Goal: Transaction & Acquisition: Purchase product/service

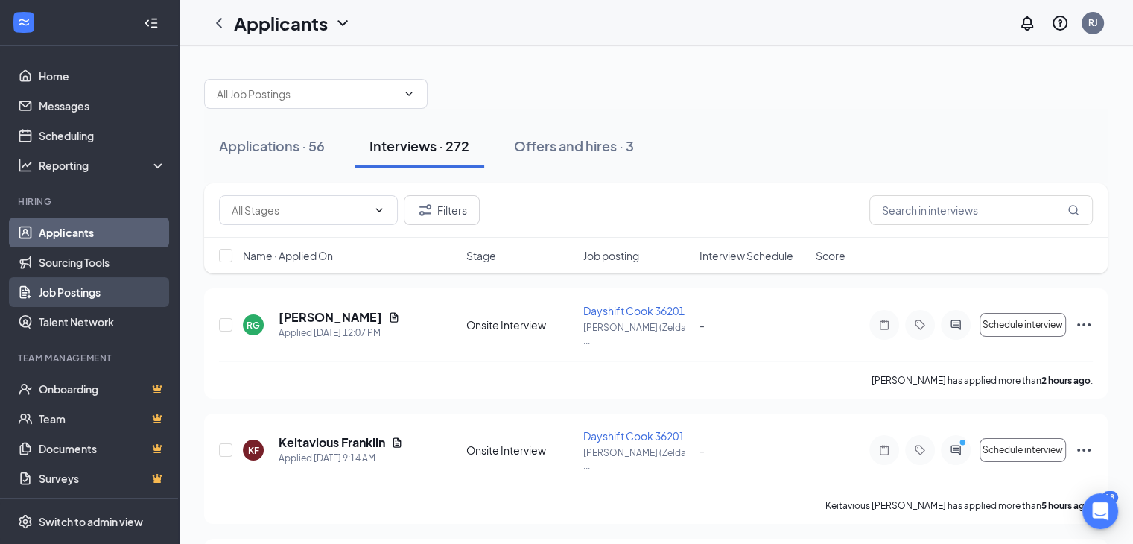
click at [82, 302] on link "Job Postings" at bounding box center [102, 292] width 127 height 30
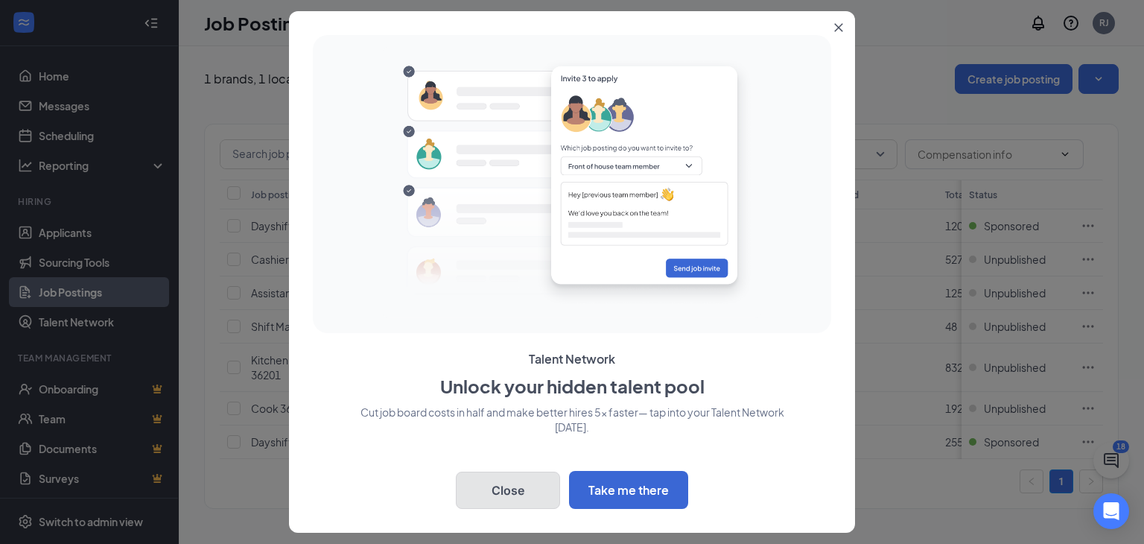
click at [506, 497] on button "Close" at bounding box center [508, 489] width 104 height 37
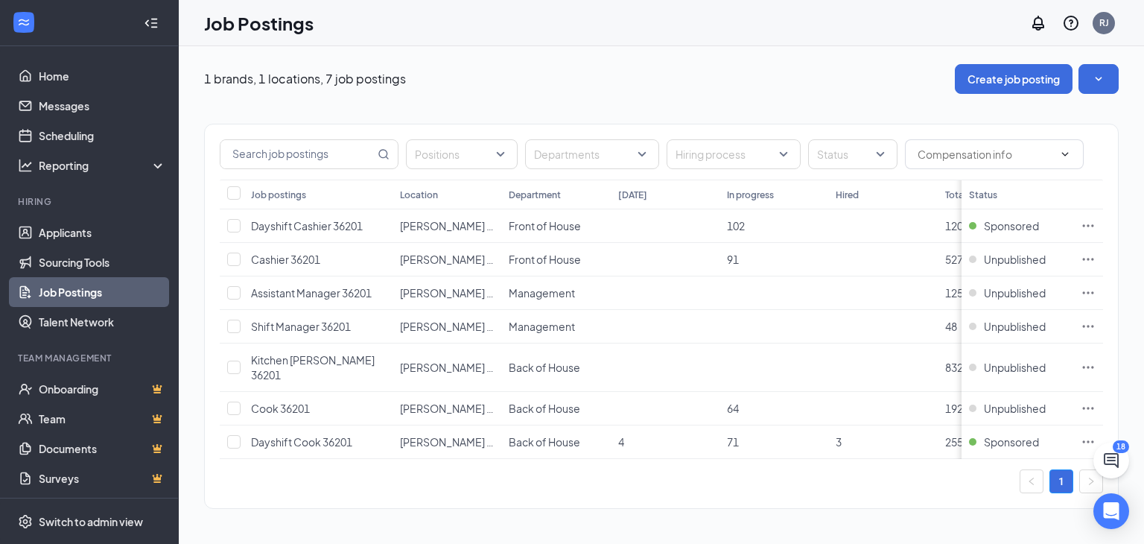
click at [845, 87] on div "1 brands, 1 locations, 7 job postings Create job posting" at bounding box center [661, 79] width 915 height 30
click at [235, 401] on input "checkbox" at bounding box center [233, 407] width 13 height 13
checkbox input "true"
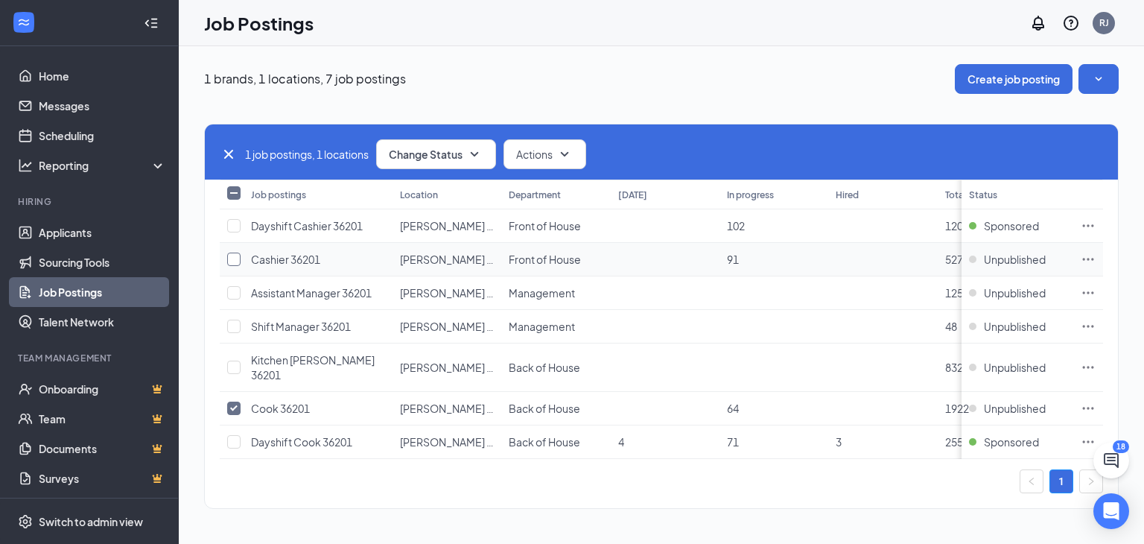
click at [235, 260] on input "checkbox" at bounding box center [233, 259] width 13 height 13
checkbox input "true"
click at [1087, 261] on icon "Ellipses" at bounding box center [1088, 259] width 15 height 15
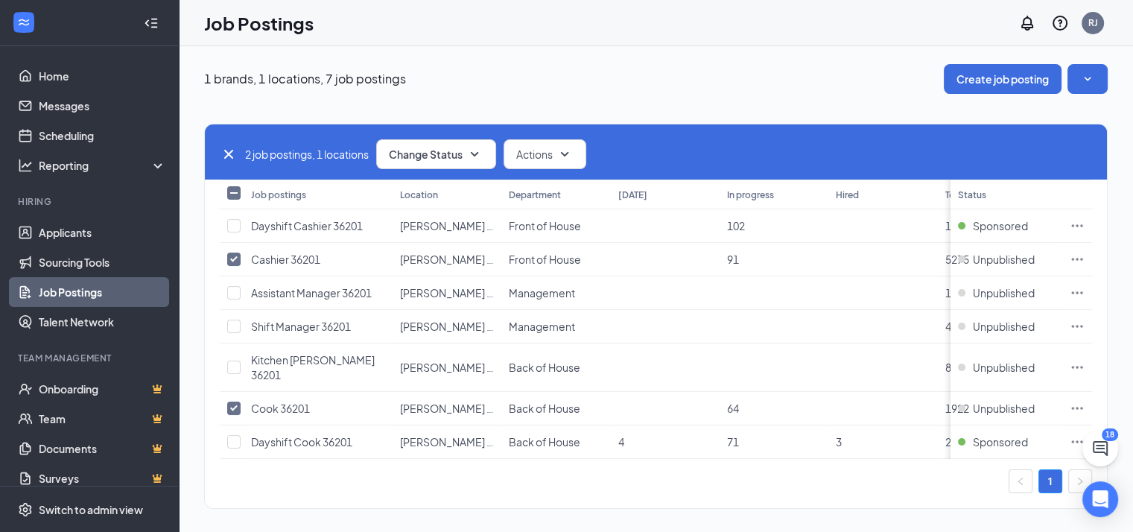
click at [661, 90] on div "1 brands, 1 locations, 7 job postings Create job posting" at bounding box center [655, 79] width 903 height 30
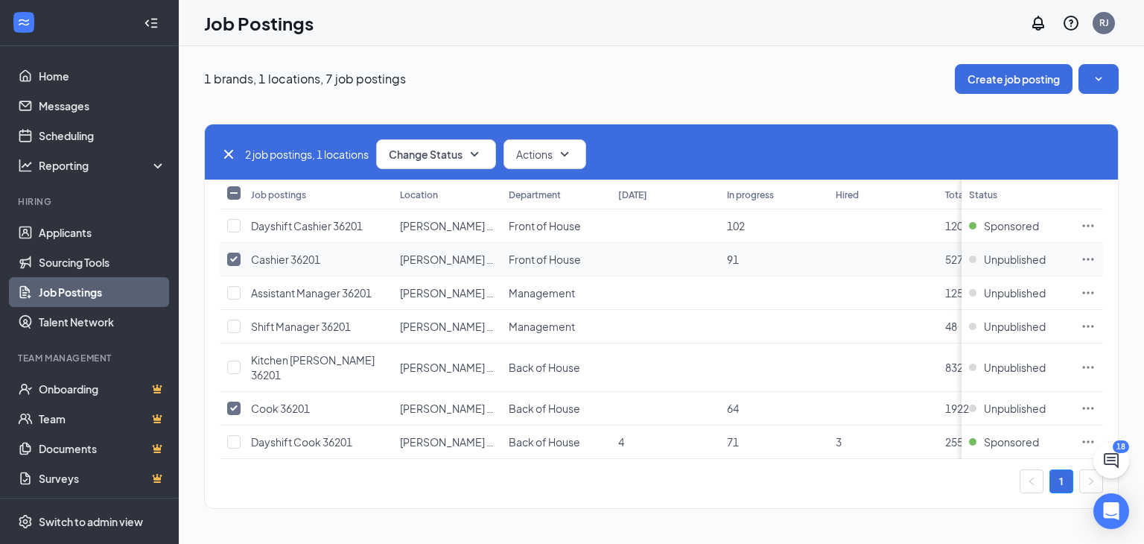
click at [1091, 257] on icon "Ellipses" at bounding box center [1088, 259] width 15 height 15
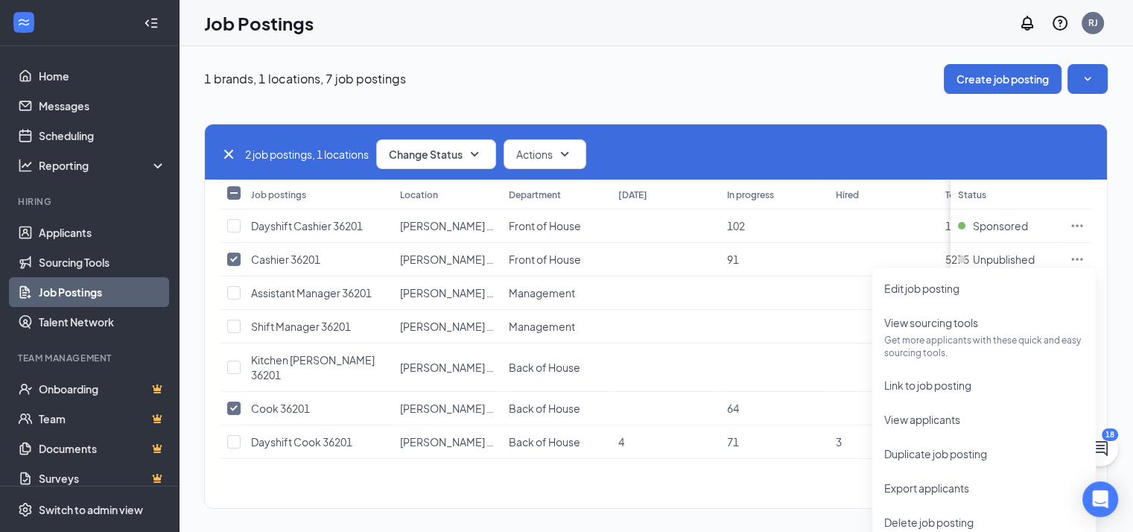
click at [766, 84] on div "1 brands, 1 locations, 7 job postings Create job posting" at bounding box center [655, 79] width 903 height 30
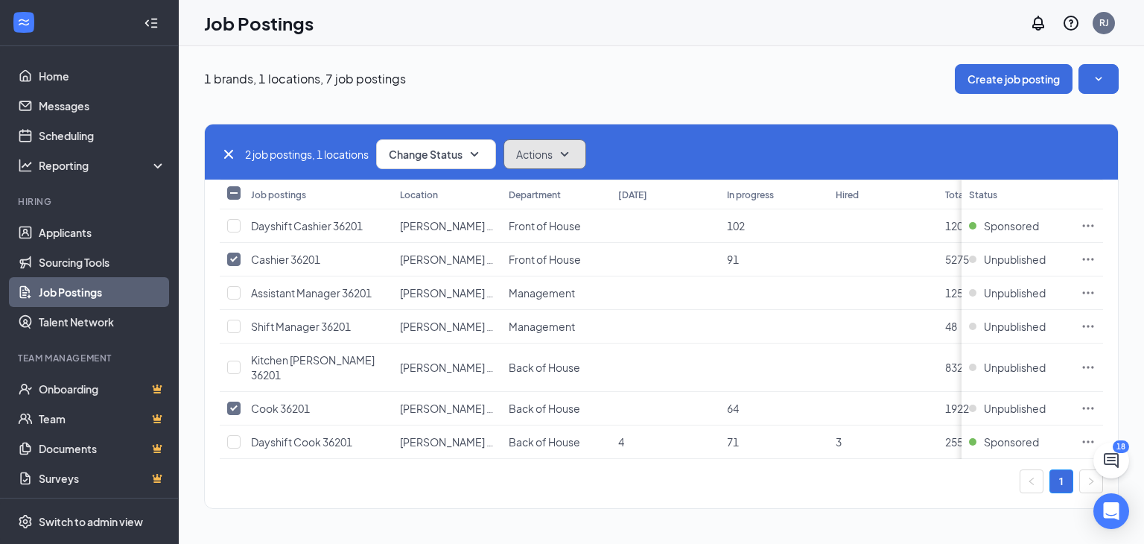
click at [569, 157] on icon "SmallChevronDown" at bounding box center [565, 154] width 18 height 18
click at [643, 96] on div "2 job postings, 1 locations Change Status Actions Job postings Location Departm…" at bounding box center [661, 309] width 915 height 430
click at [1013, 257] on span "Unpublished" at bounding box center [1015, 259] width 62 height 15
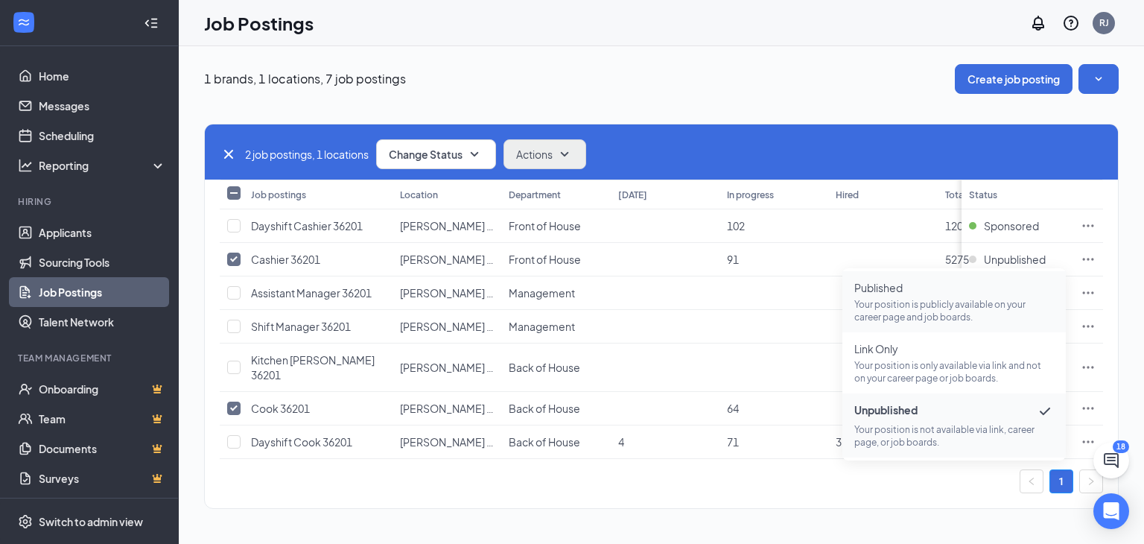
click at [930, 308] on p "Your position is publicly available on your career page and job boards." at bounding box center [954, 310] width 200 height 25
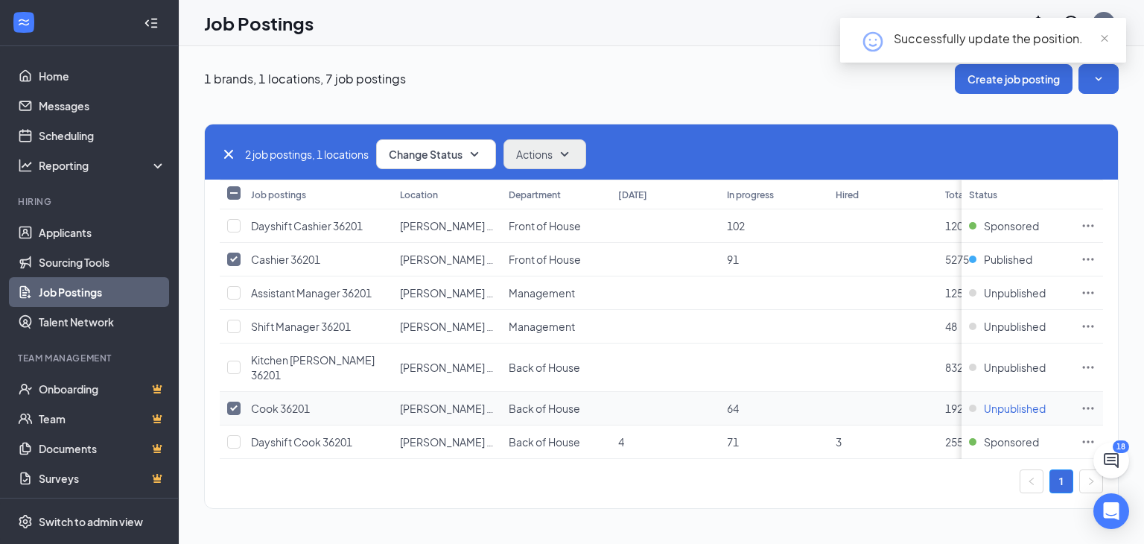
click at [1013, 401] on span "Unpublished" at bounding box center [1015, 408] width 62 height 15
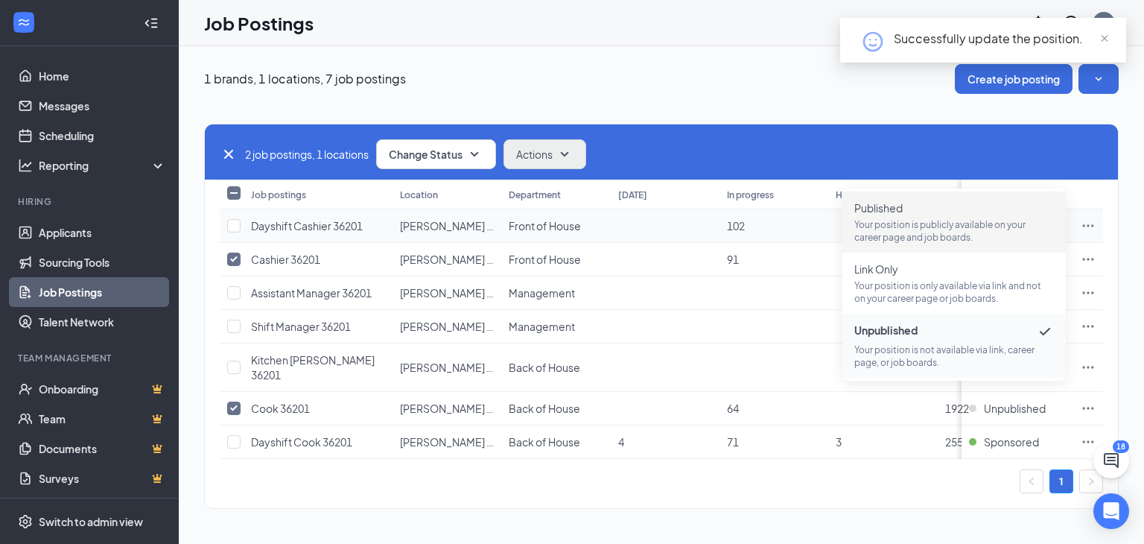
click at [909, 216] on span "Published Your position is publicly available on your career page and job board…" at bounding box center [954, 221] width 200 height 43
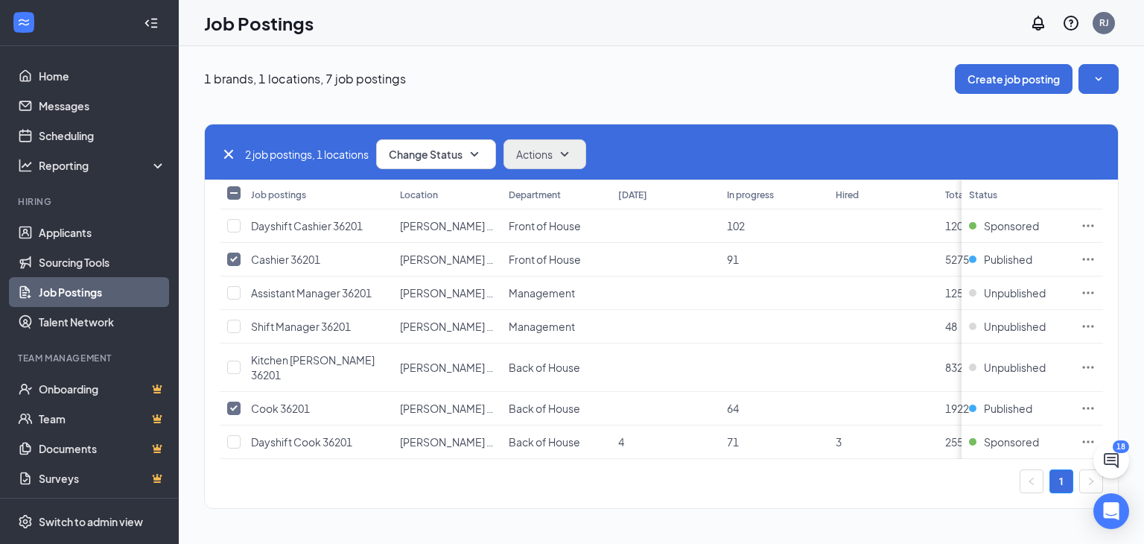
click at [147, 28] on icon "Collapse" at bounding box center [151, 23] width 15 height 15
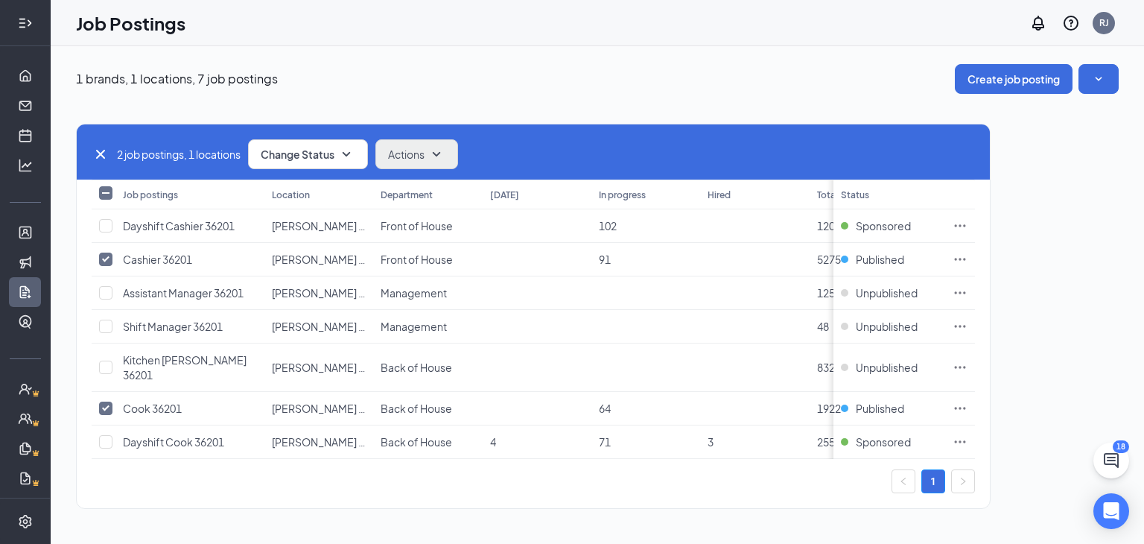
click at [18, 25] on icon "Expand" at bounding box center [25, 23] width 15 height 15
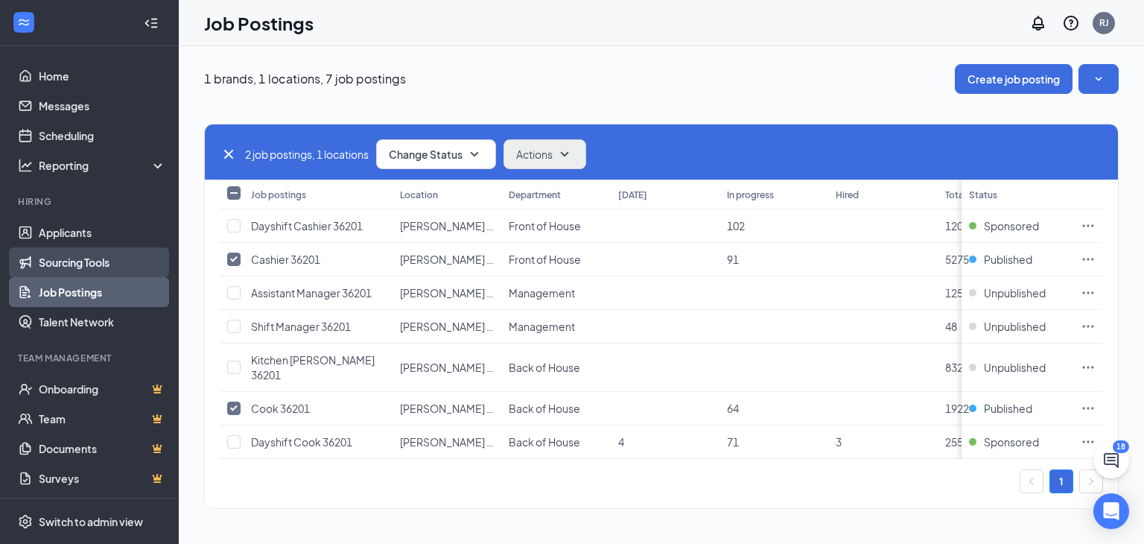
click at [81, 264] on link "Sourcing Tools" at bounding box center [102, 262] width 127 height 30
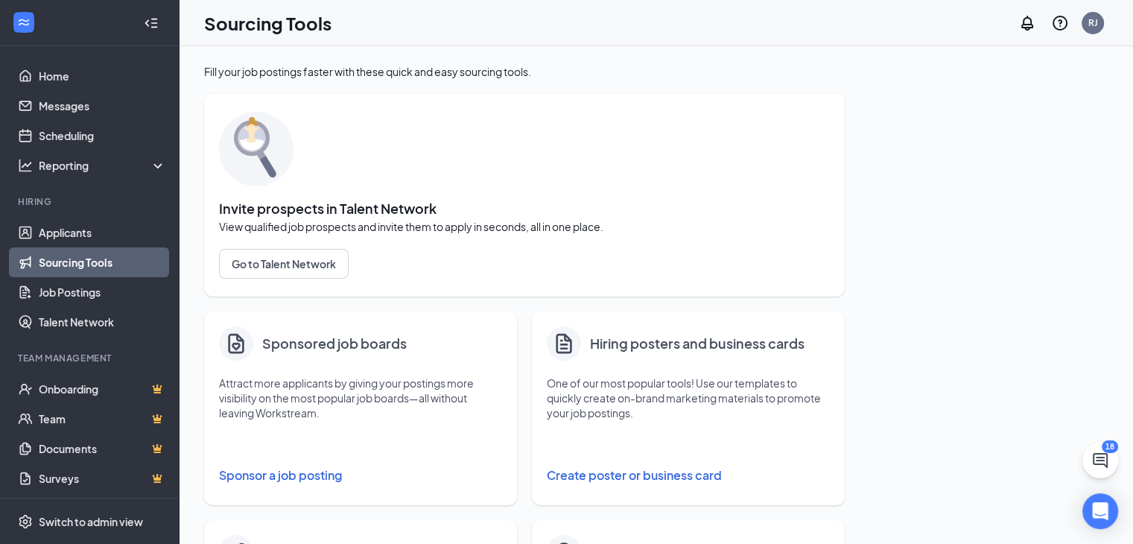
click at [249, 477] on button "Sponsor a job posting" at bounding box center [360, 475] width 283 height 30
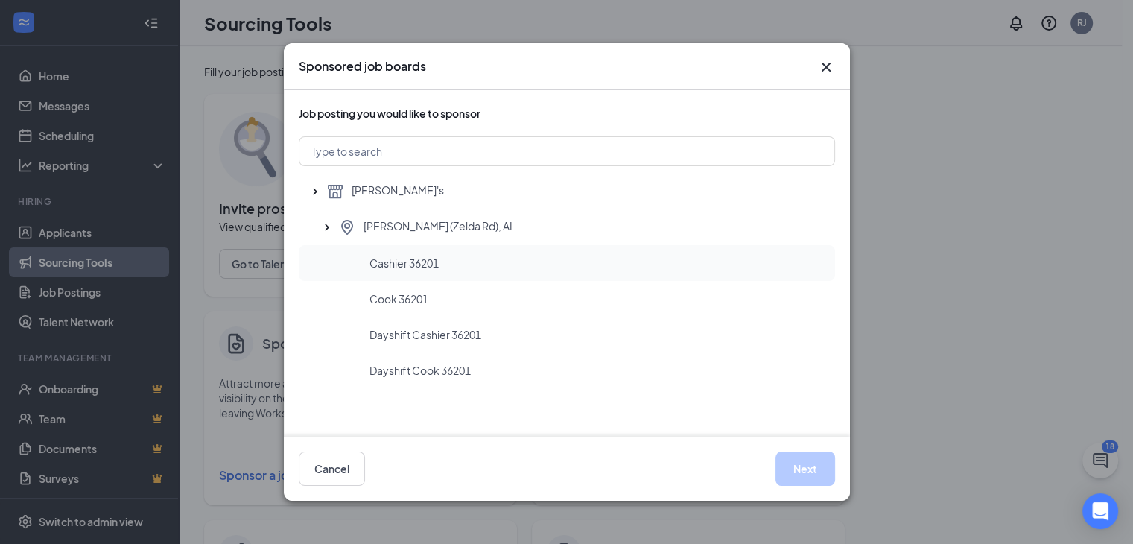
scroll to position [5, 0]
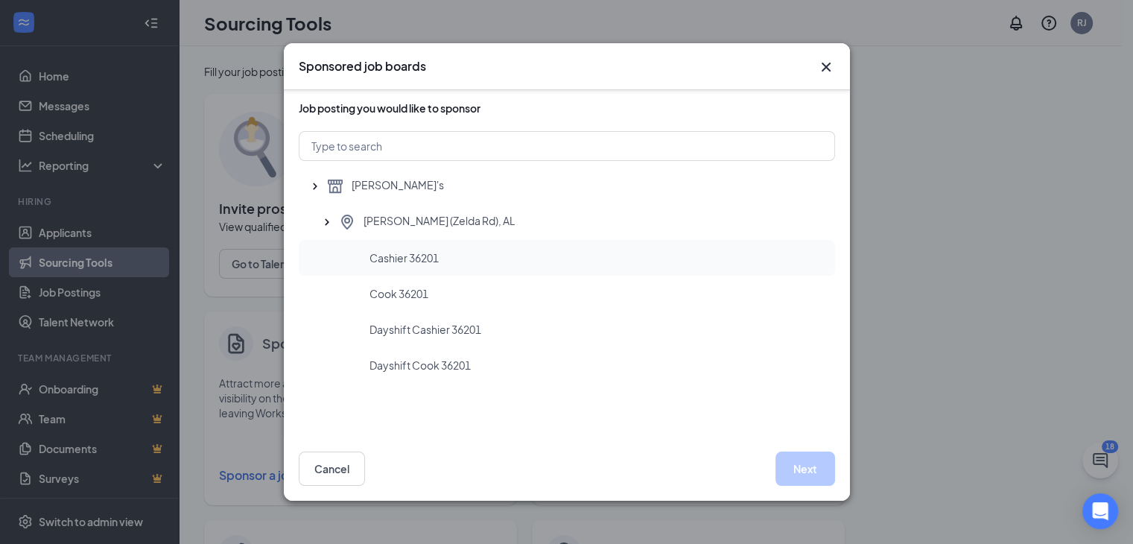
click at [409, 258] on span "Cashier 36201" at bounding box center [403, 257] width 69 height 15
click at [801, 466] on button "Next" at bounding box center [805, 468] width 60 height 34
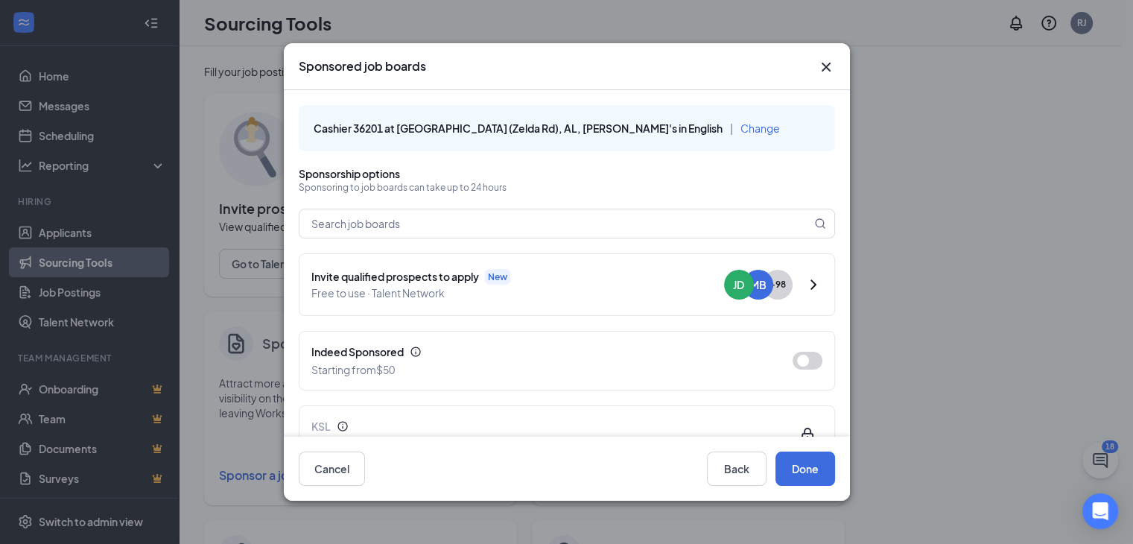
click at [740, 128] on span "Change" at bounding box center [759, 127] width 39 height 13
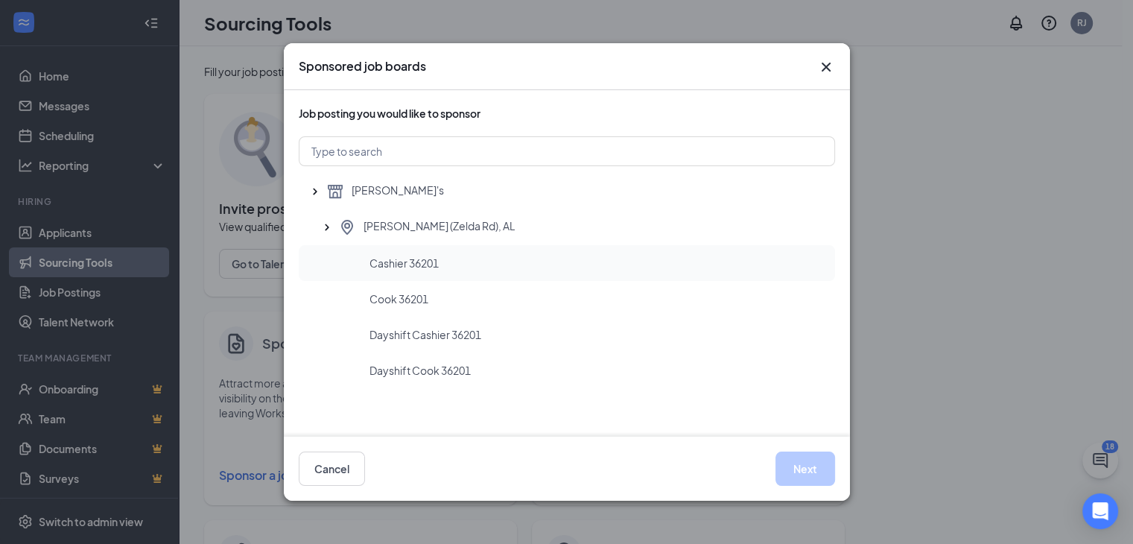
click at [404, 264] on span "Cashier 36201" at bounding box center [403, 262] width 69 height 15
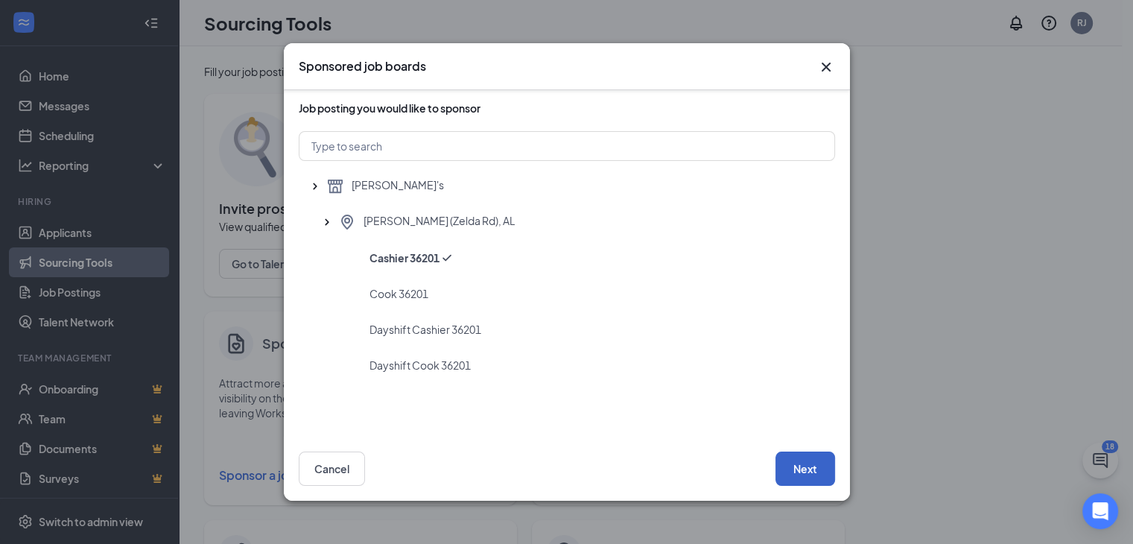
click at [795, 466] on button "Next" at bounding box center [805, 468] width 60 height 34
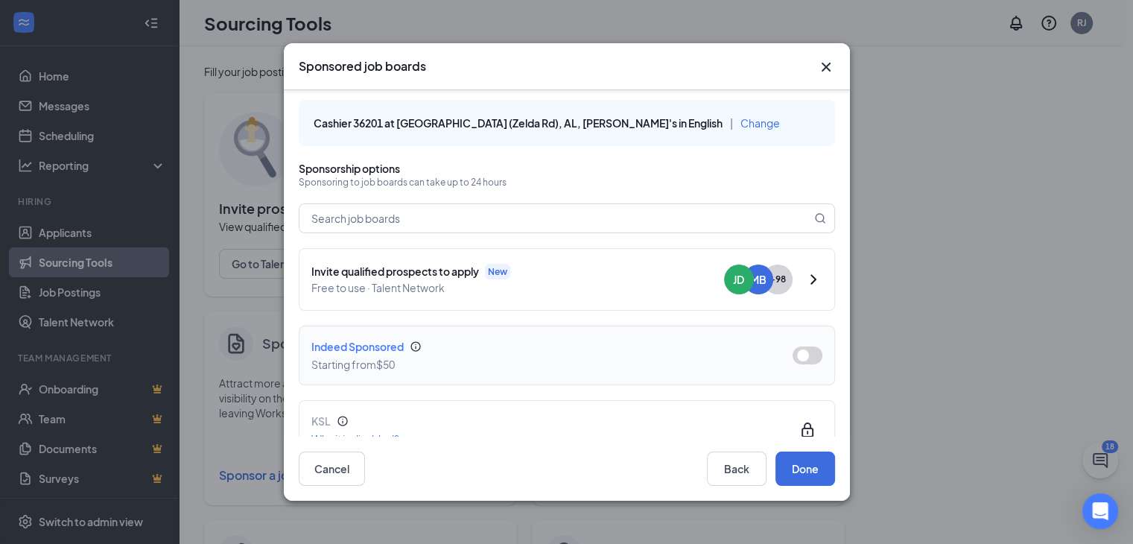
click at [807, 358] on button "button" at bounding box center [808, 355] width 30 height 18
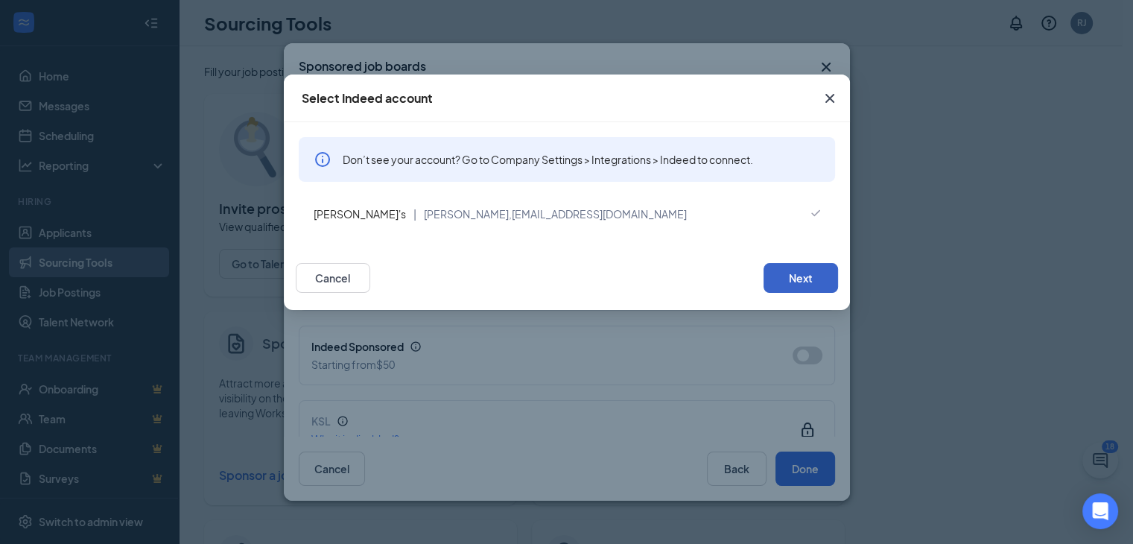
click at [793, 278] on button "Next" at bounding box center [800, 278] width 74 height 30
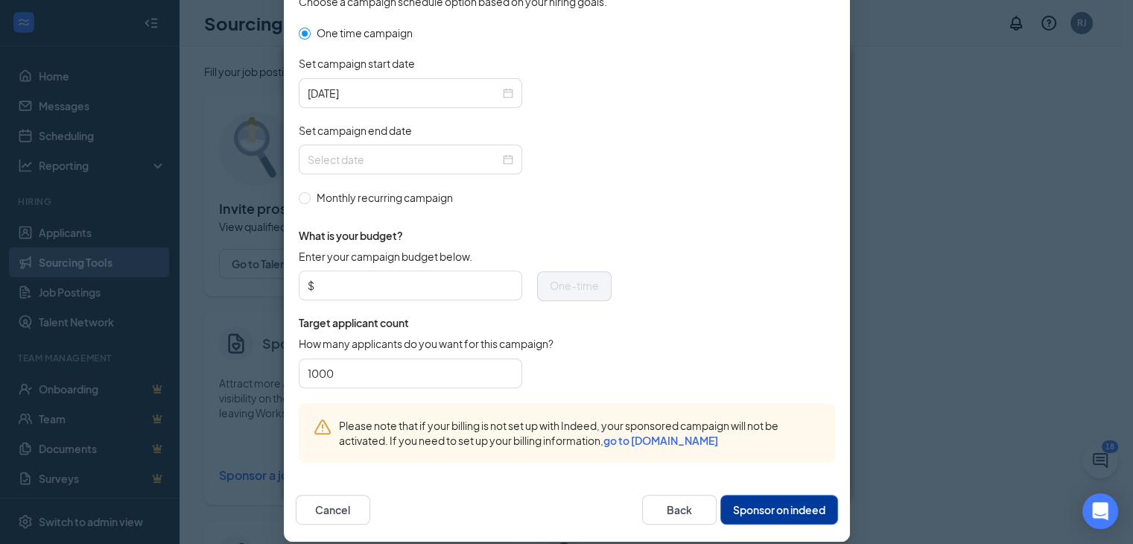
scroll to position [496, 0]
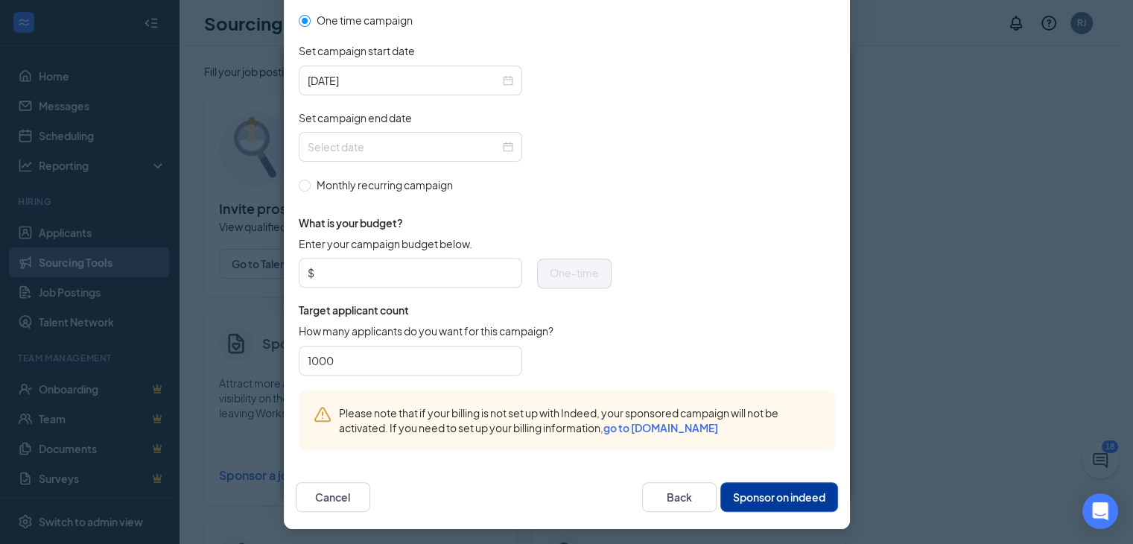
click at [778, 495] on button "Sponsor on indeed" at bounding box center [779, 497] width 118 height 30
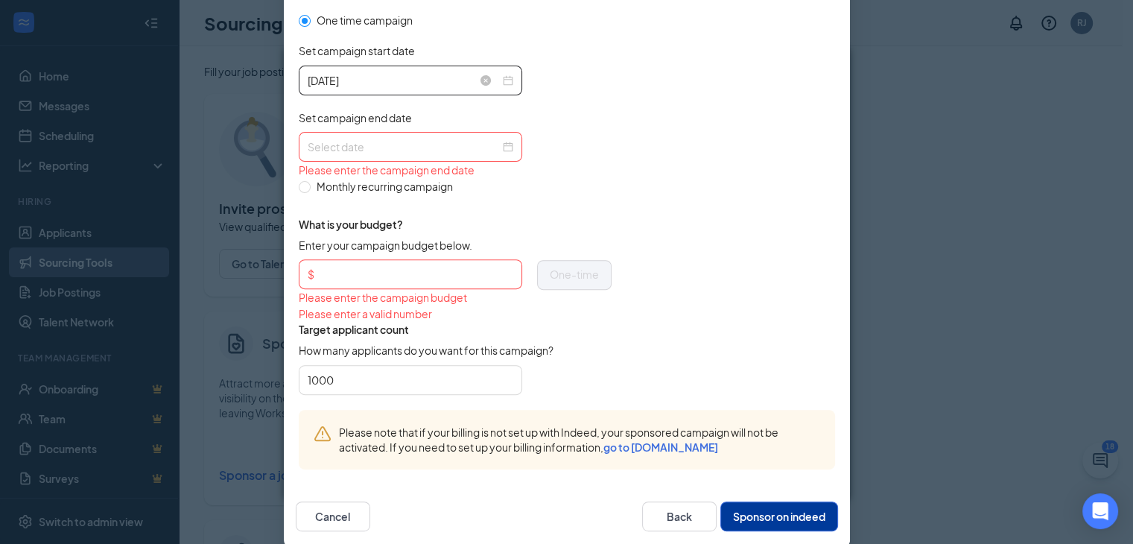
click at [504, 79] on div "[DATE]" at bounding box center [411, 80] width 206 height 16
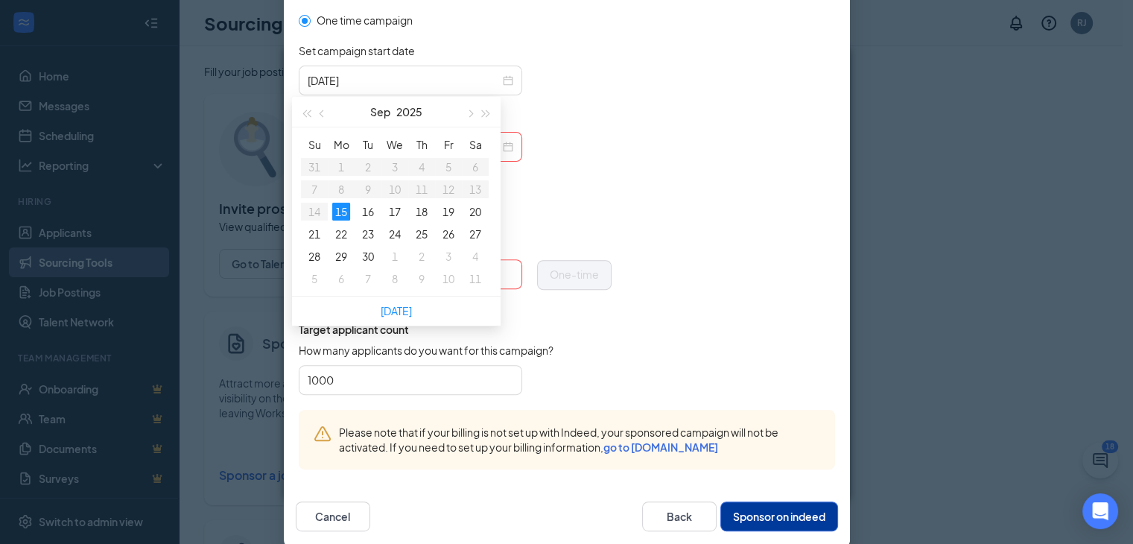
click at [597, 126] on div "Set campaign end date" at bounding box center [455, 121] width 313 height 22
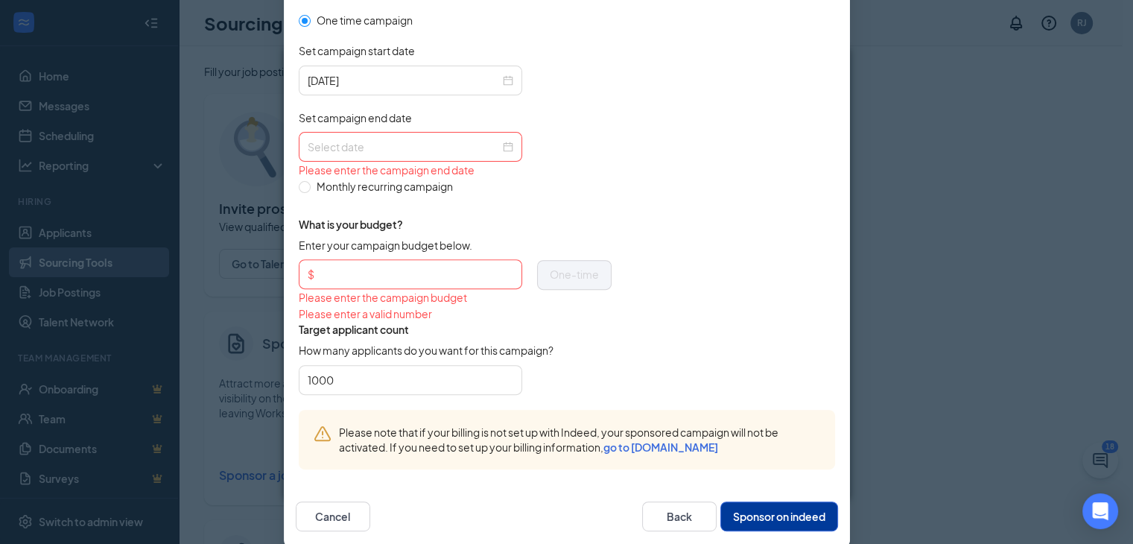
click at [505, 146] on div at bounding box center [411, 147] width 206 height 16
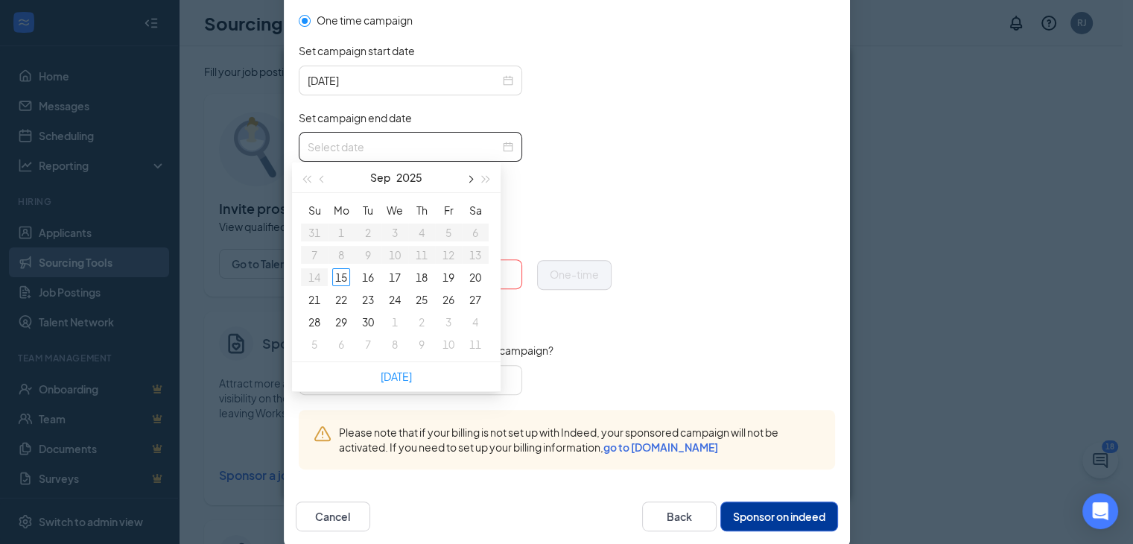
click at [474, 180] on button "button" at bounding box center [469, 177] width 16 height 30
type input "[DATE]"
click at [318, 302] on div "19" at bounding box center [314, 299] width 18 height 18
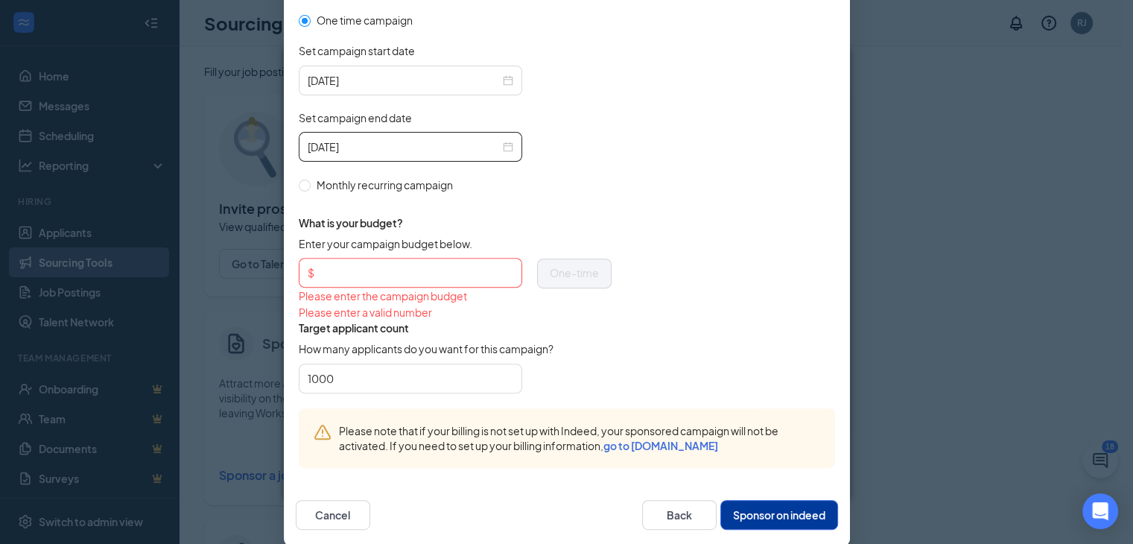
click at [439, 276] on input "Enter your campaign budget below." at bounding box center [415, 272] width 196 height 22
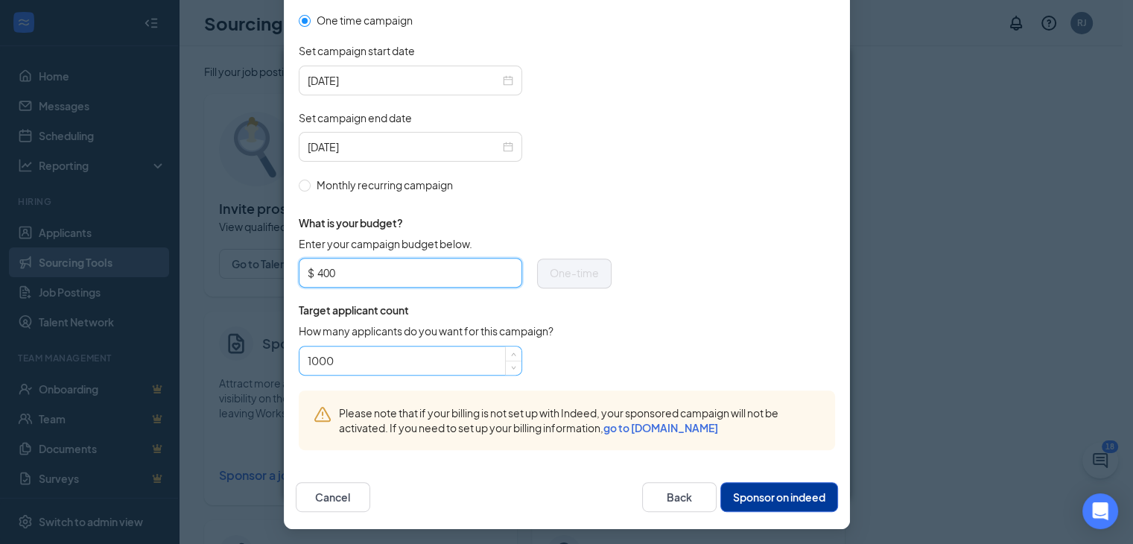
type input "400"
click at [352, 355] on input "1000" at bounding box center [411, 360] width 206 height 22
type input "100"
click at [764, 501] on button "Sponsor on indeed" at bounding box center [779, 497] width 118 height 30
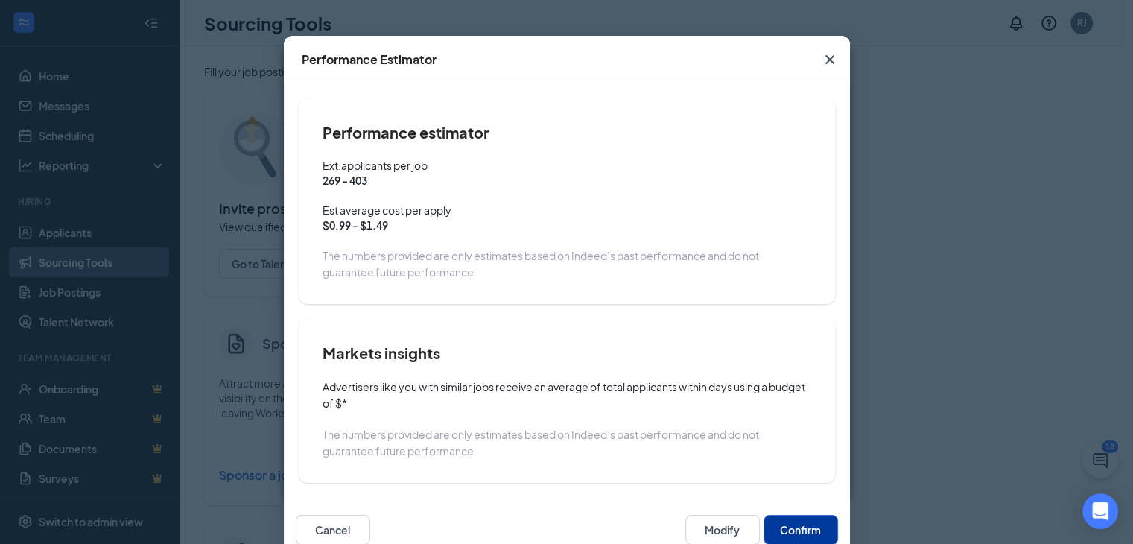
scroll to position [74, 0]
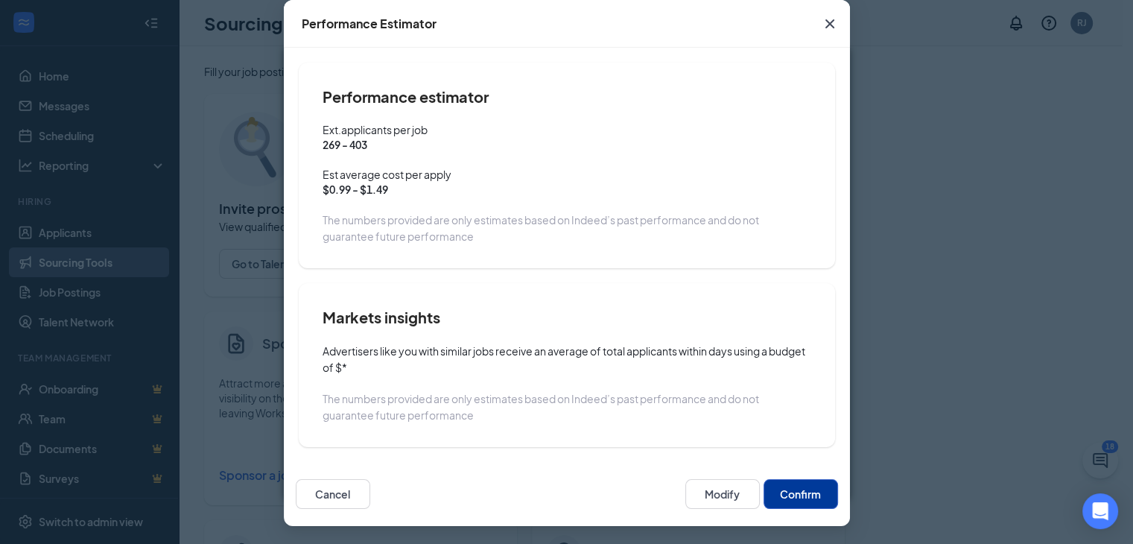
click at [796, 494] on button "Confirm" at bounding box center [800, 494] width 74 height 30
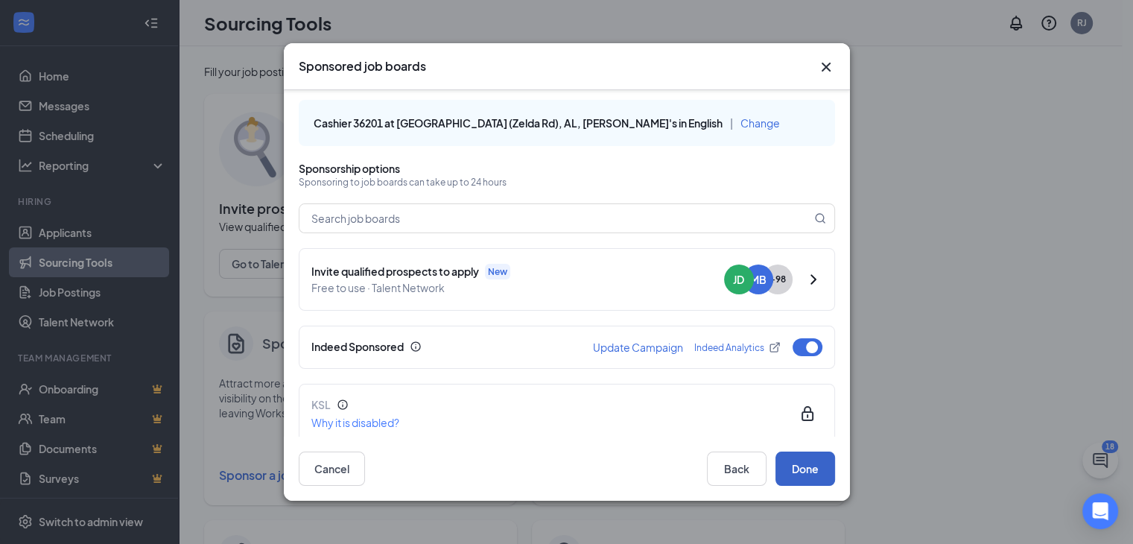
click at [806, 469] on button "Done" at bounding box center [805, 468] width 60 height 34
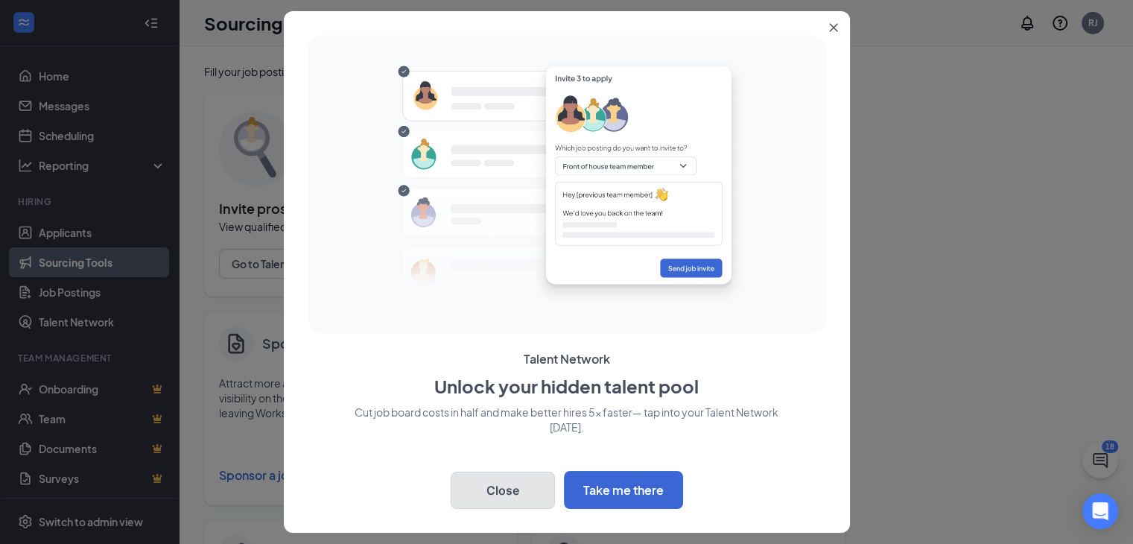
click at [493, 480] on button "Close" at bounding box center [503, 489] width 104 height 37
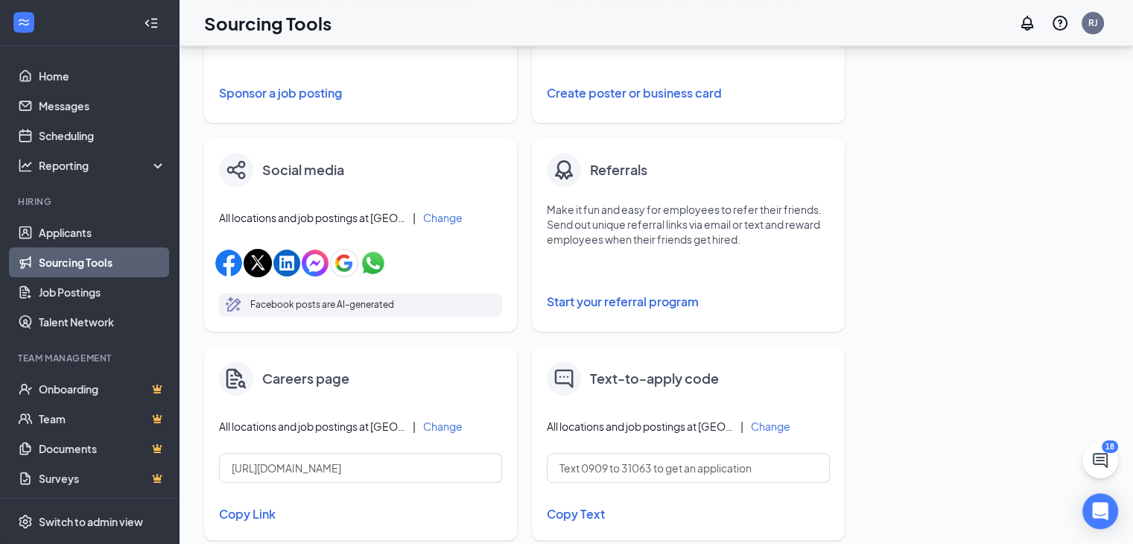
scroll to position [223, 0]
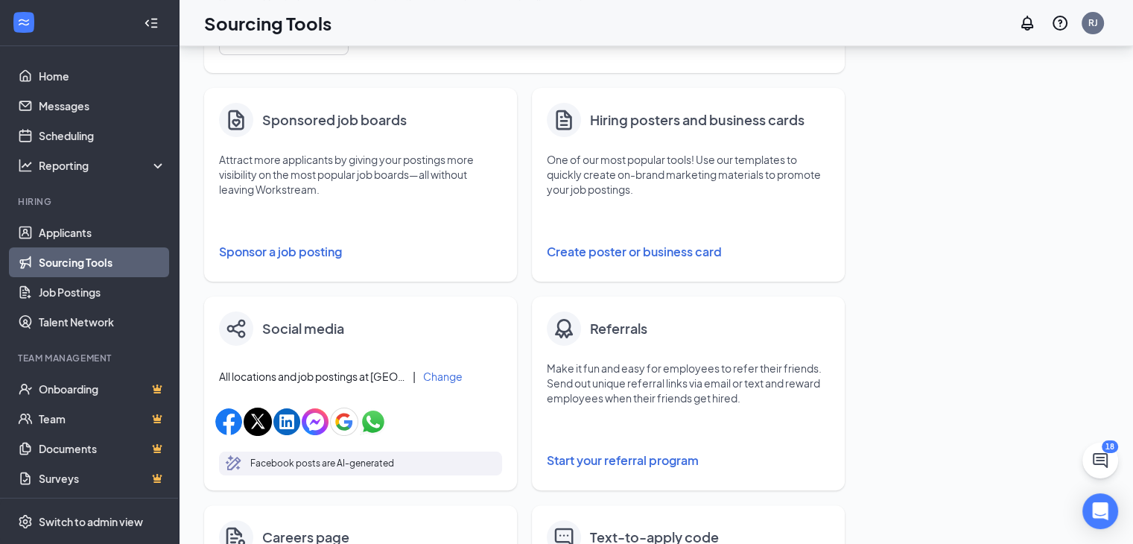
click at [295, 257] on button "Sponsor a job posting" at bounding box center [360, 252] width 283 height 30
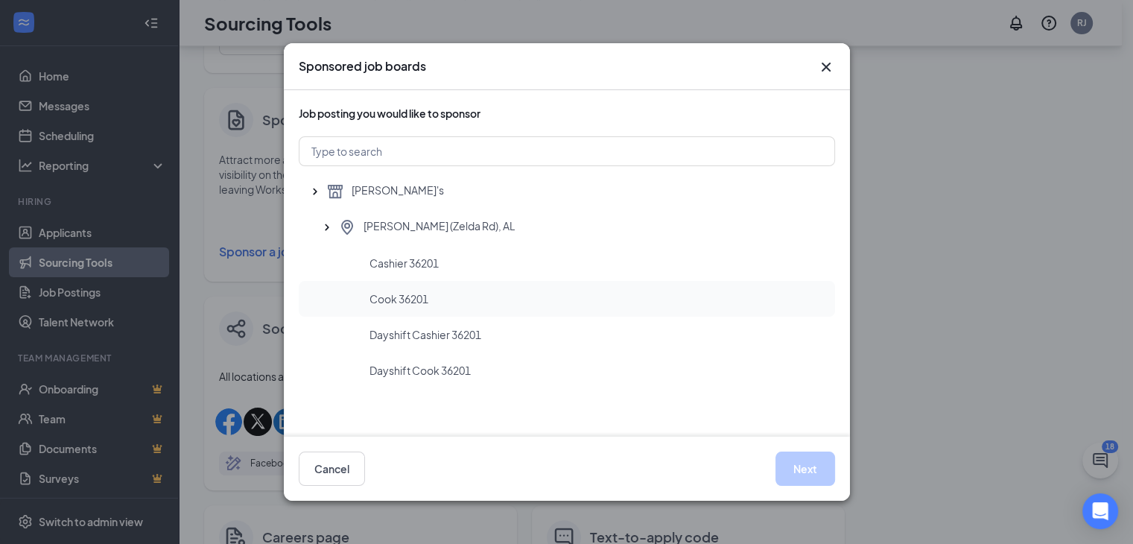
click at [414, 302] on span "Cook 36201" at bounding box center [398, 298] width 59 height 15
click at [807, 469] on button "Next" at bounding box center [805, 468] width 60 height 34
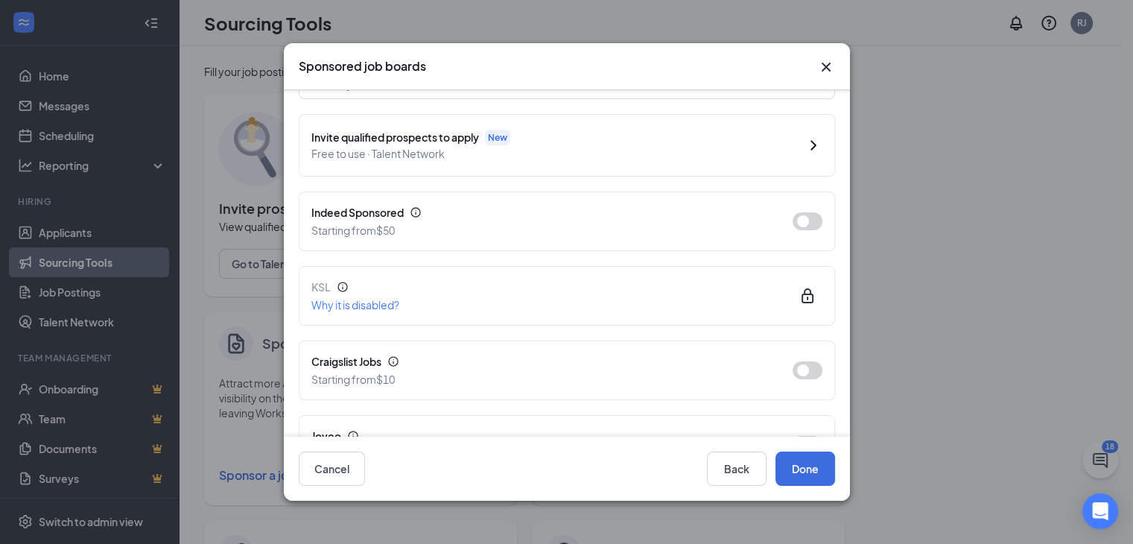
scroll to position [149, 0]
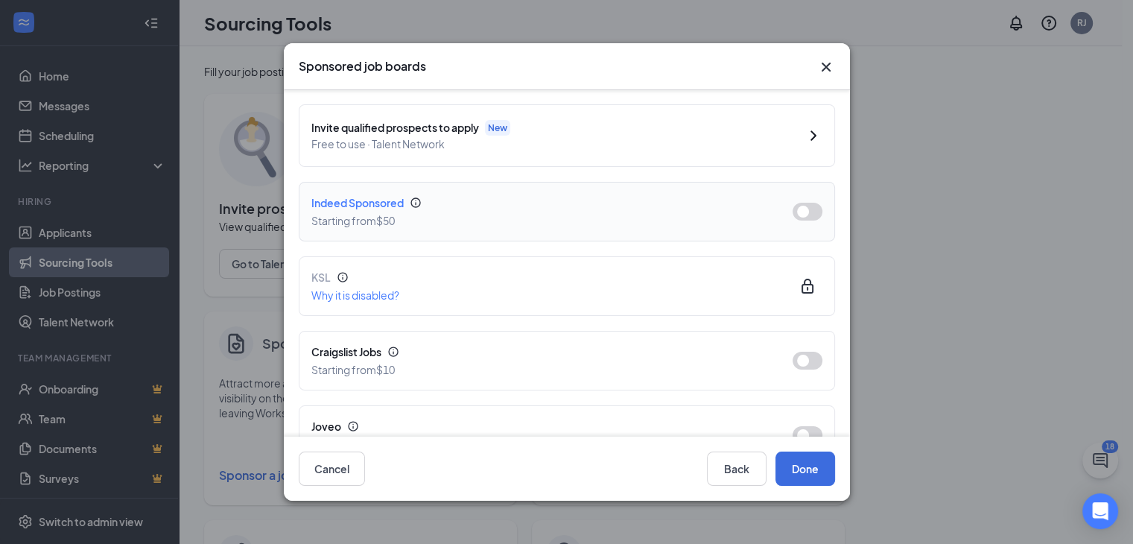
click at [801, 215] on button "button" at bounding box center [808, 212] width 30 height 18
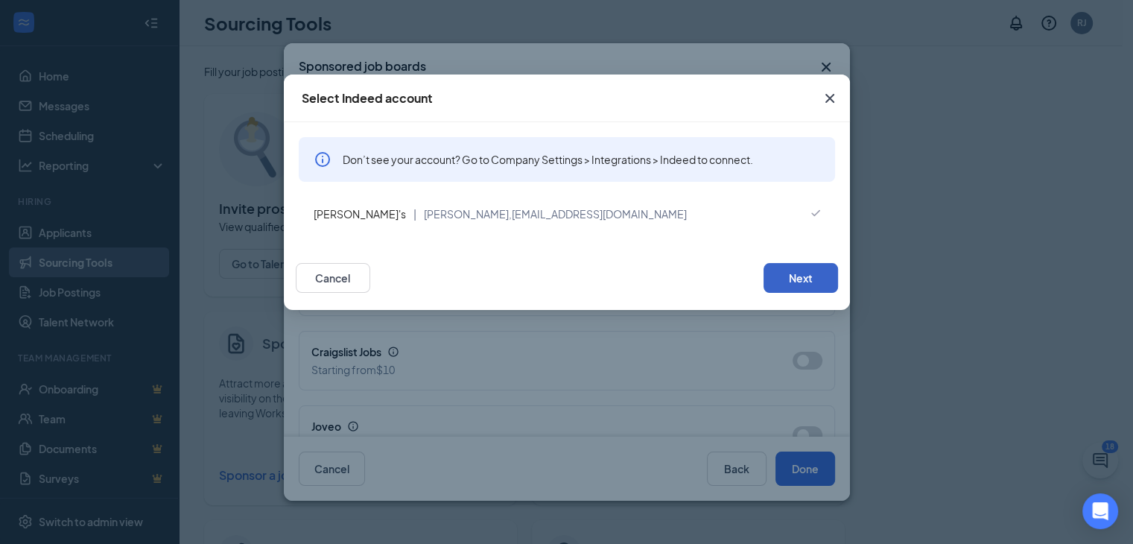
click at [808, 273] on button "Next" at bounding box center [800, 278] width 74 height 30
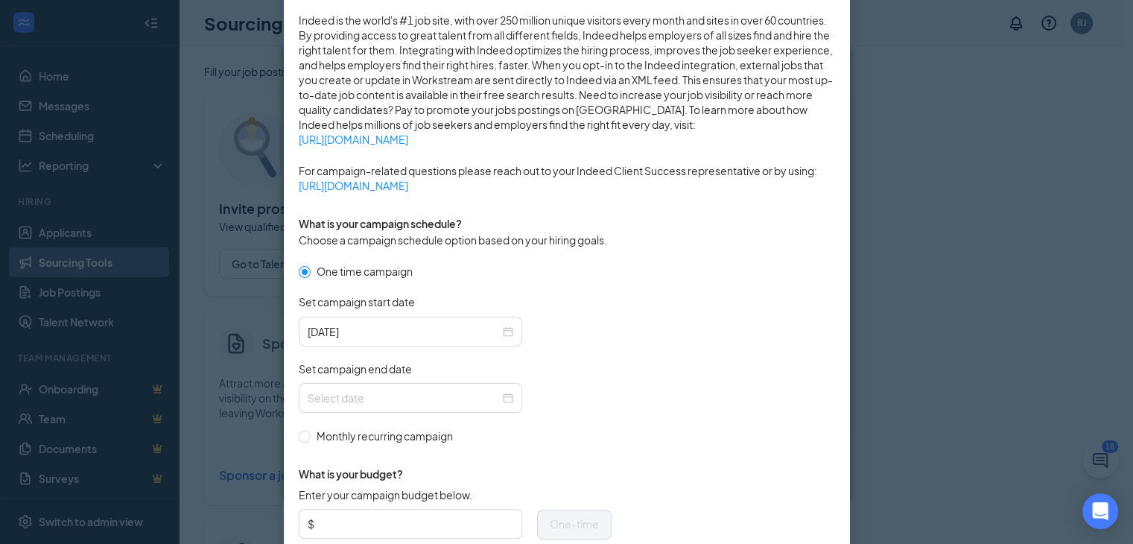
scroll to position [372, 0]
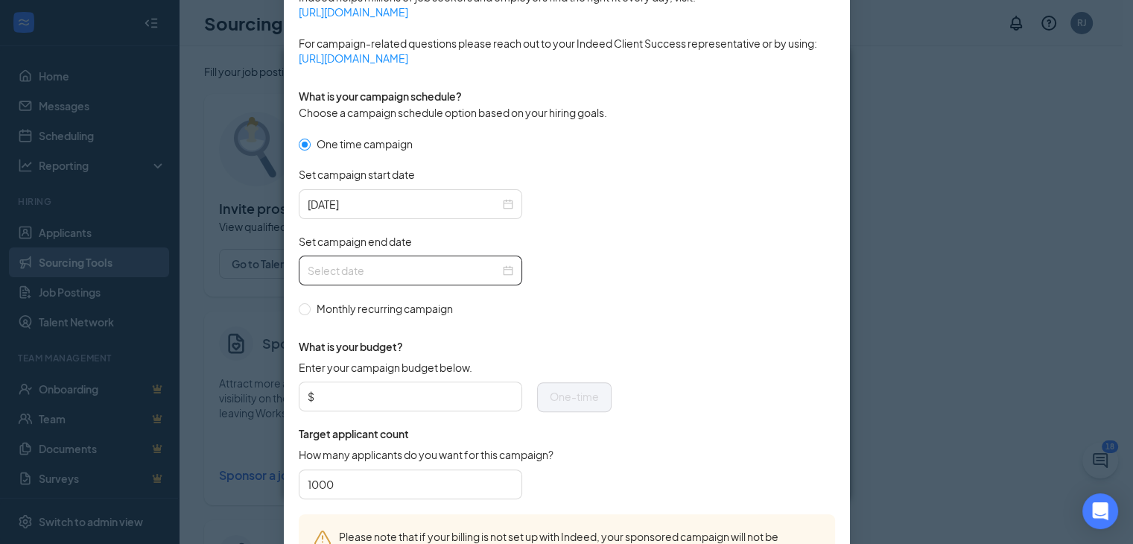
click at [504, 270] on div at bounding box center [411, 270] width 206 height 16
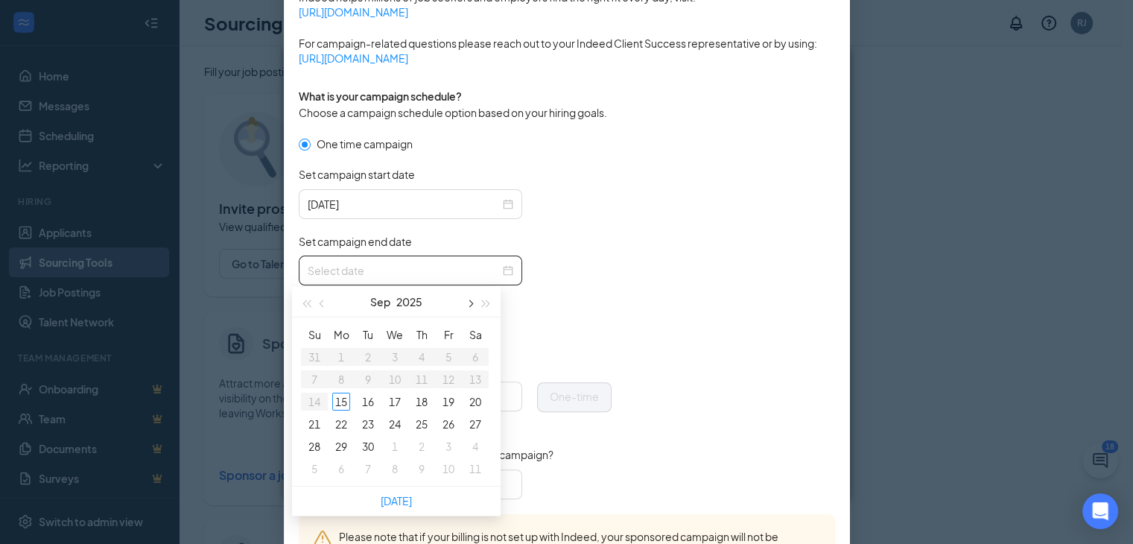
click at [466, 308] on button "button" at bounding box center [469, 302] width 16 height 30
type input "[DATE]"
click at [311, 426] on div "19" at bounding box center [314, 424] width 18 height 18
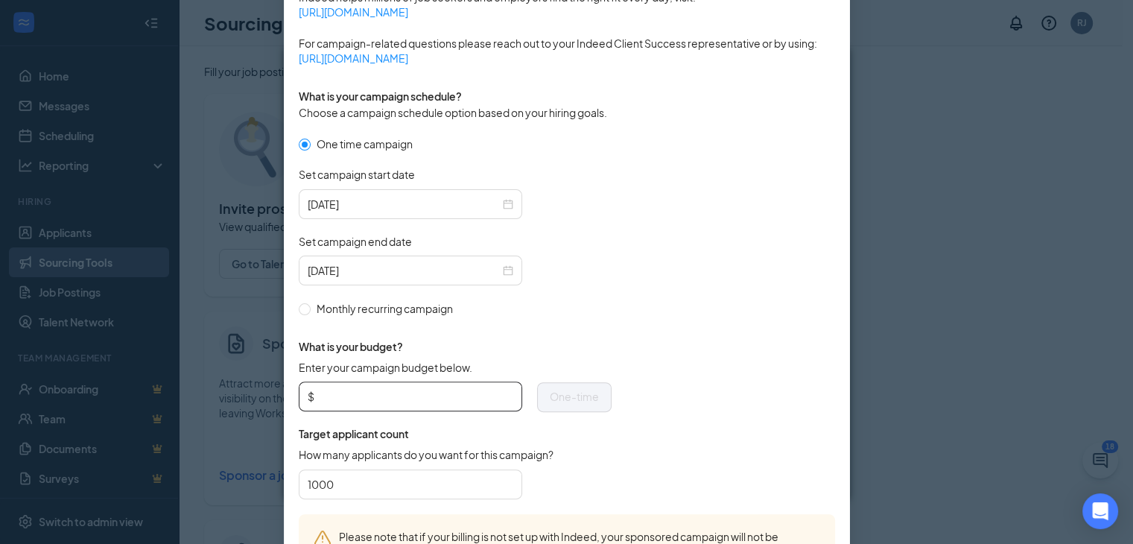
click at [390, 398] on input "Enter your campaign budget below." at bounding box center [415, 396] width 196 height 22
type input "400"
click at [367, 486] on input "1000" at bounding box center [411, 484] width 206 height 22
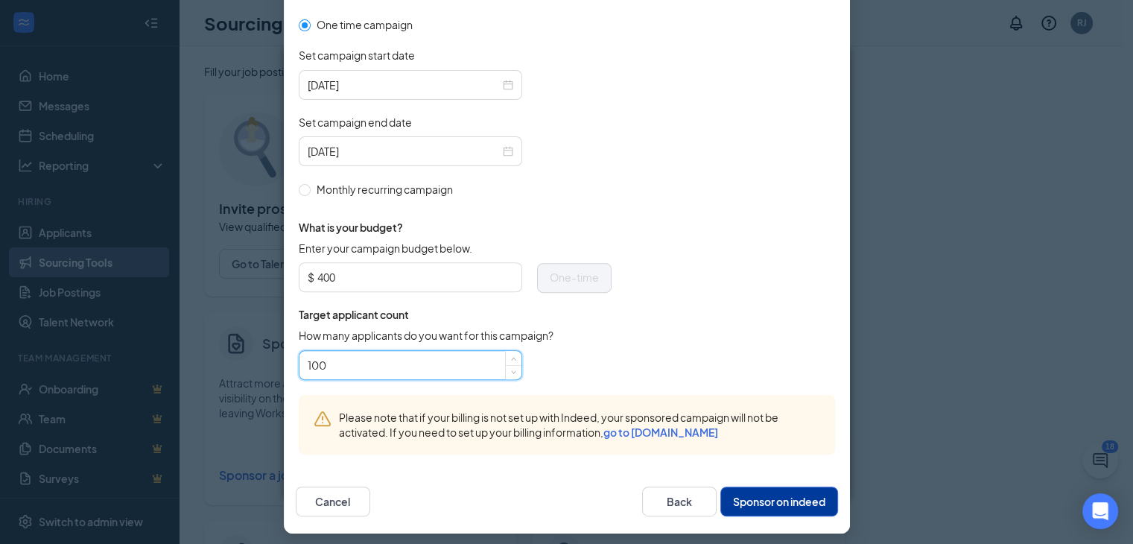
scroll to position [496, 0]
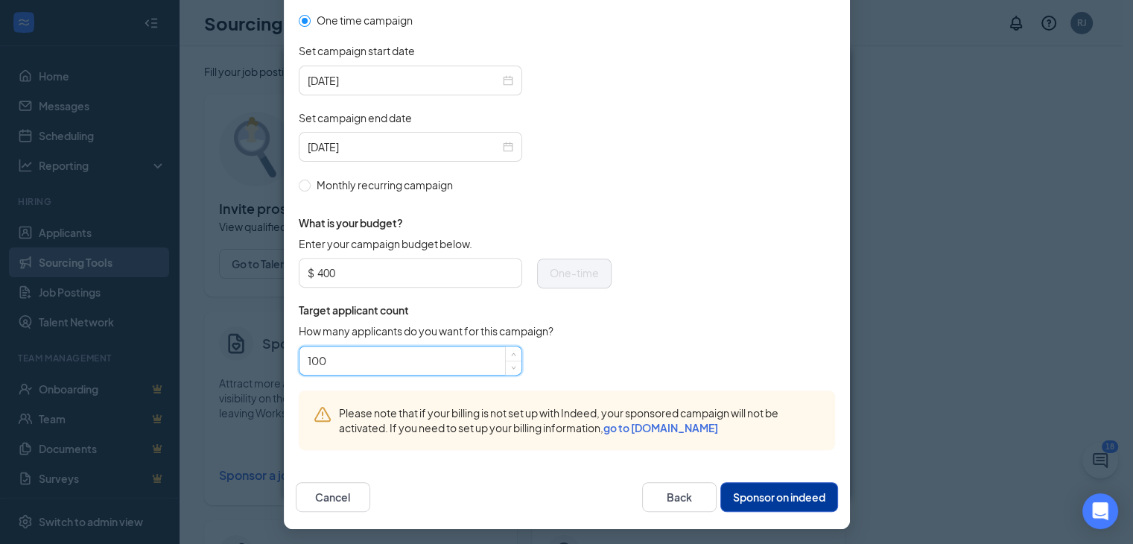
type input "100"
click at [787, 492] on button "Sponsor on indeed" at bounding box center [779, 497] width 118 height 30
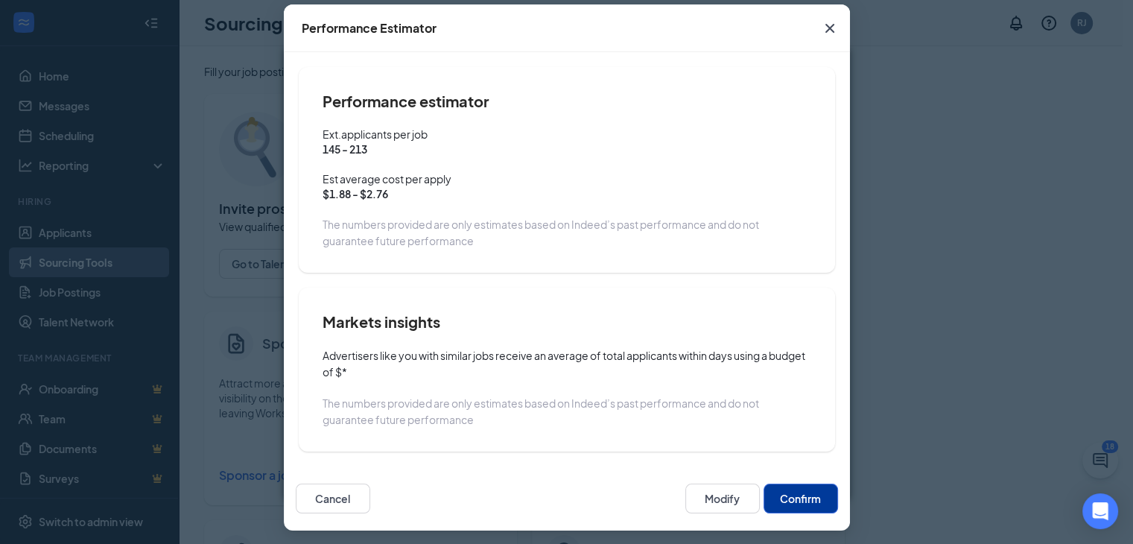
scroll to position [74, 0]
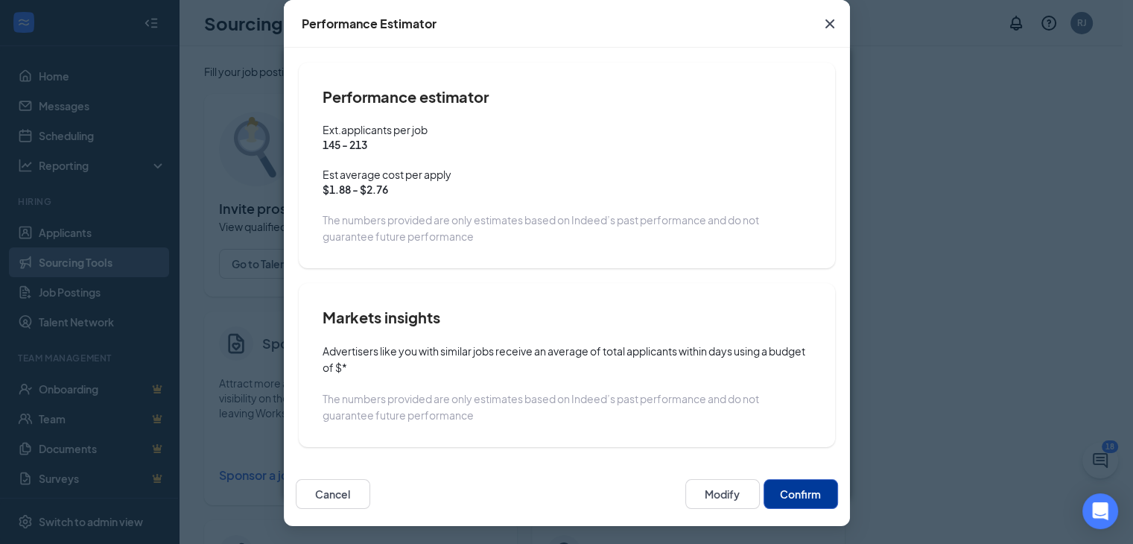
click at [793, 497] on button "Confirm" at bounding box center [800, 494] width 74 height 30
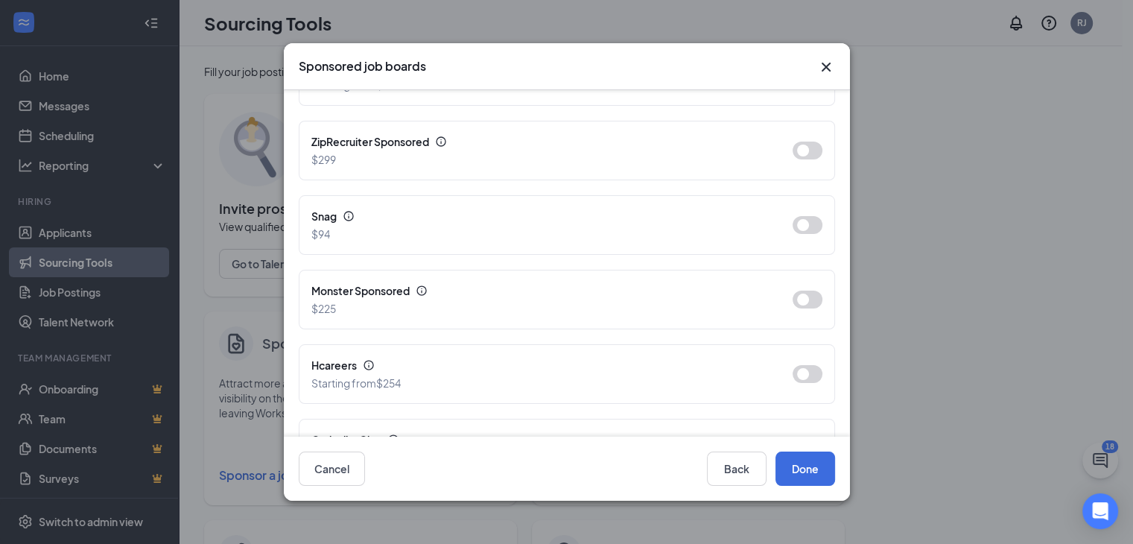
scroll to position [521, 0]
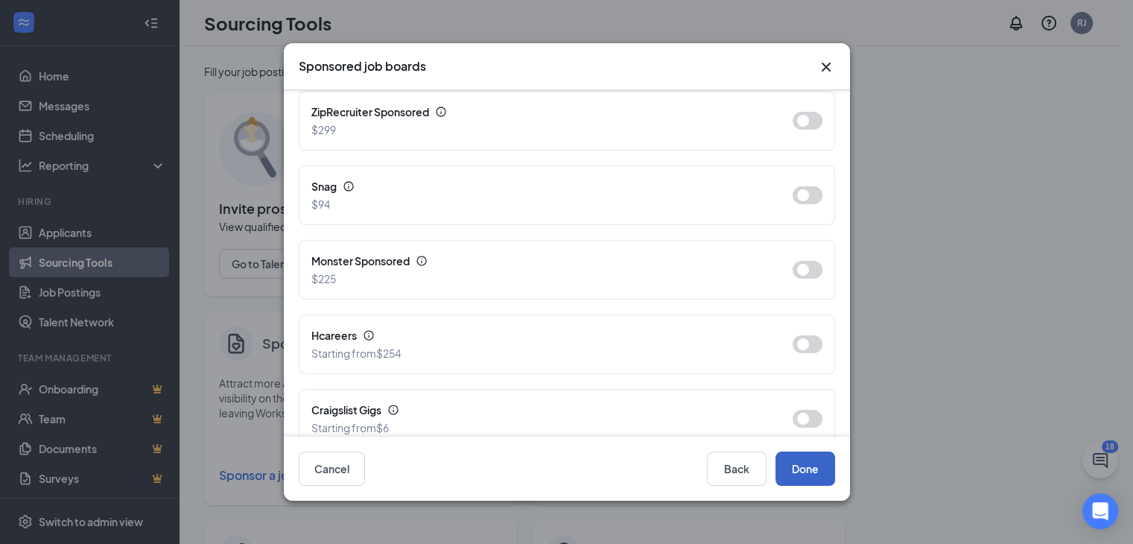
click at [809, 471] on button "Done" at bounding box center [805, 468] width 60 height 34
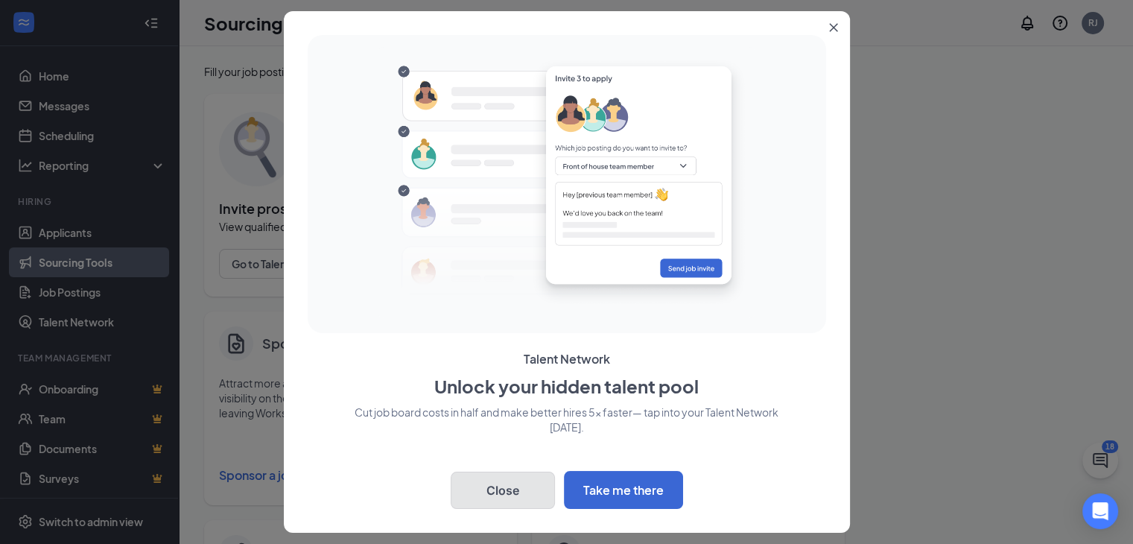
click at [503, 488] on button "Close" at bounding box center [503, 489] width 104 height 37
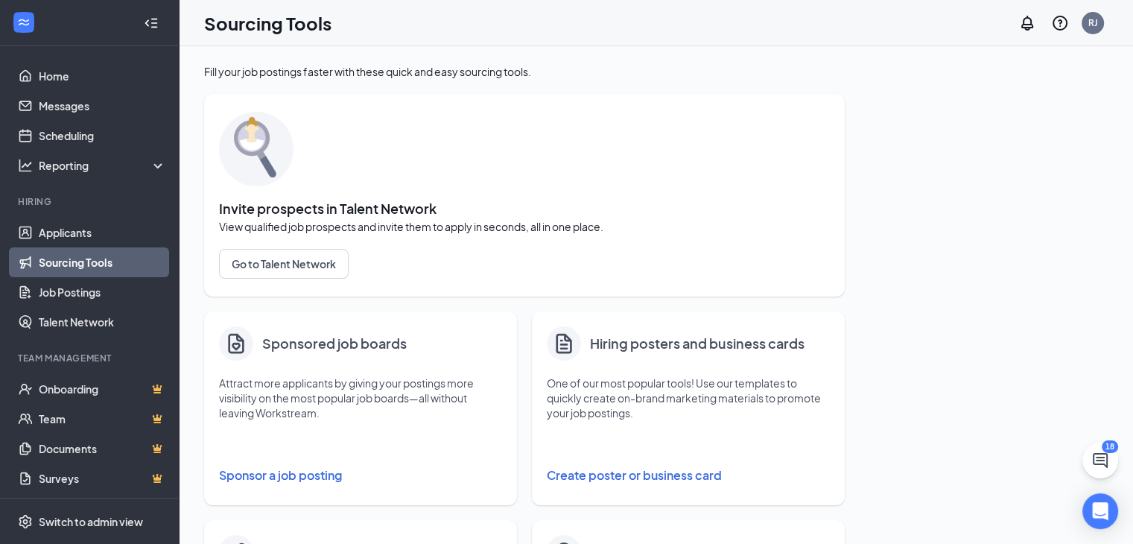
click at [304, 480] on button "Sponsor a job posting" at bounding box center [360, 475] width 283 height 30
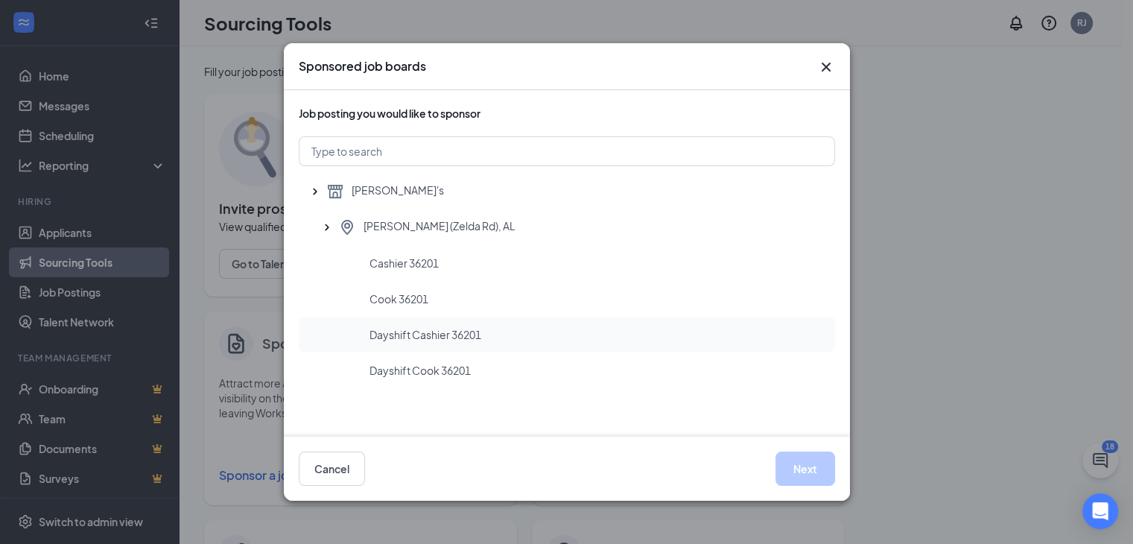
click at [428, 337] on span "Dayshift Cashier 36201" at bounding box center [425, 334] width 112 height 15
click at [801, 472] on button "Next" at bounding box center [805, 468] width 60 height 34
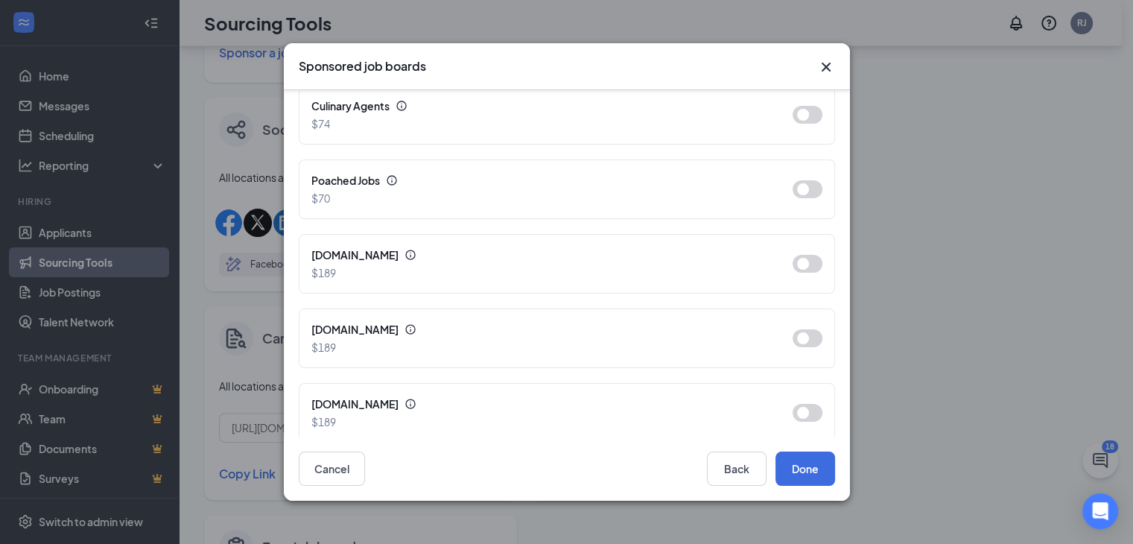
scroll to position [521, 0]
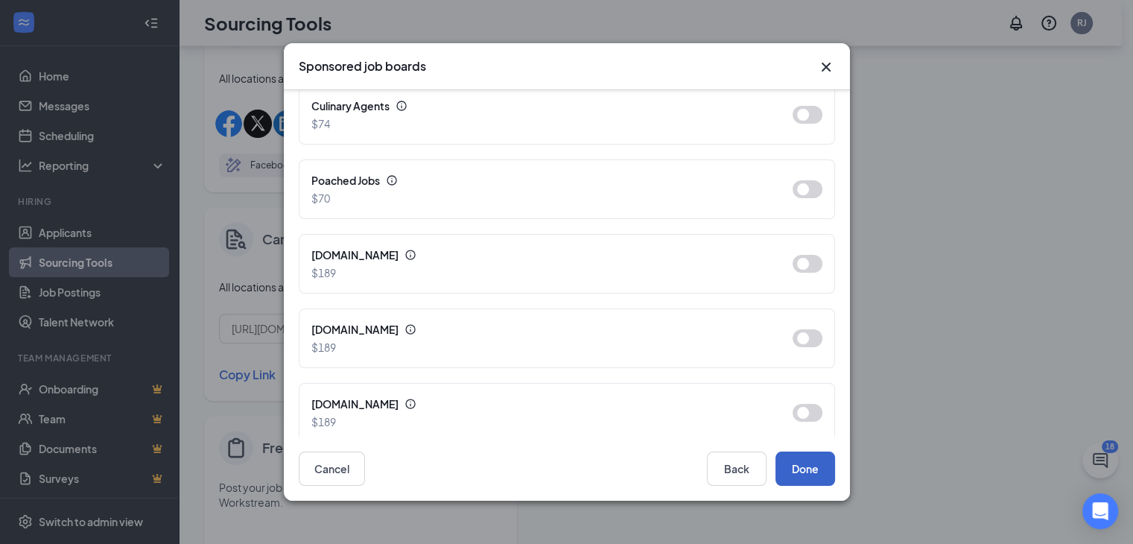
click at [795, 466] on button "Done" at bounding box center [805, 468] width 60 height 34
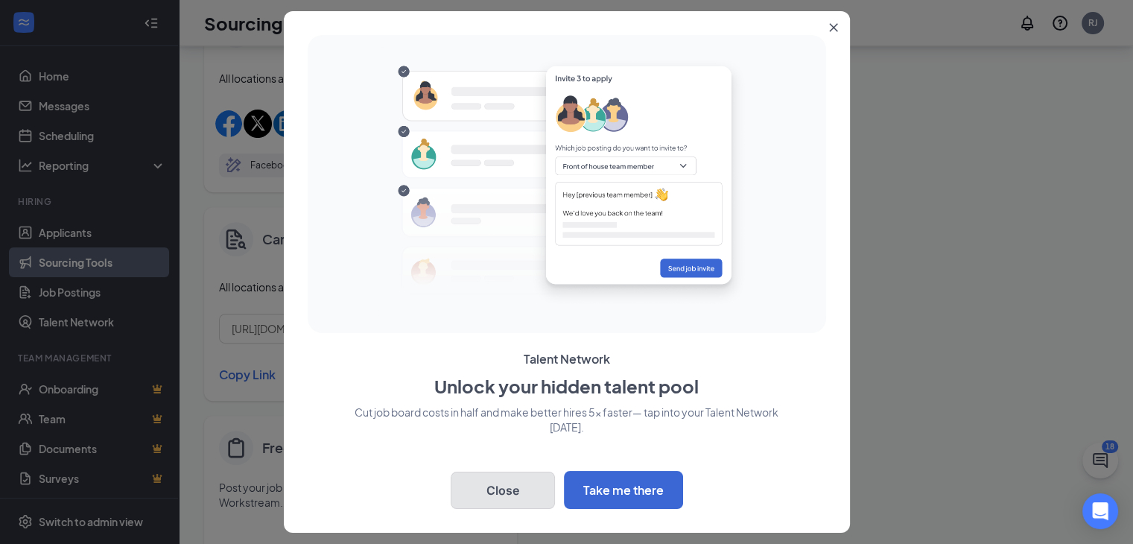
click at [489, 500] on button "Close" at bounding box center [503, 489] width 104 height 37
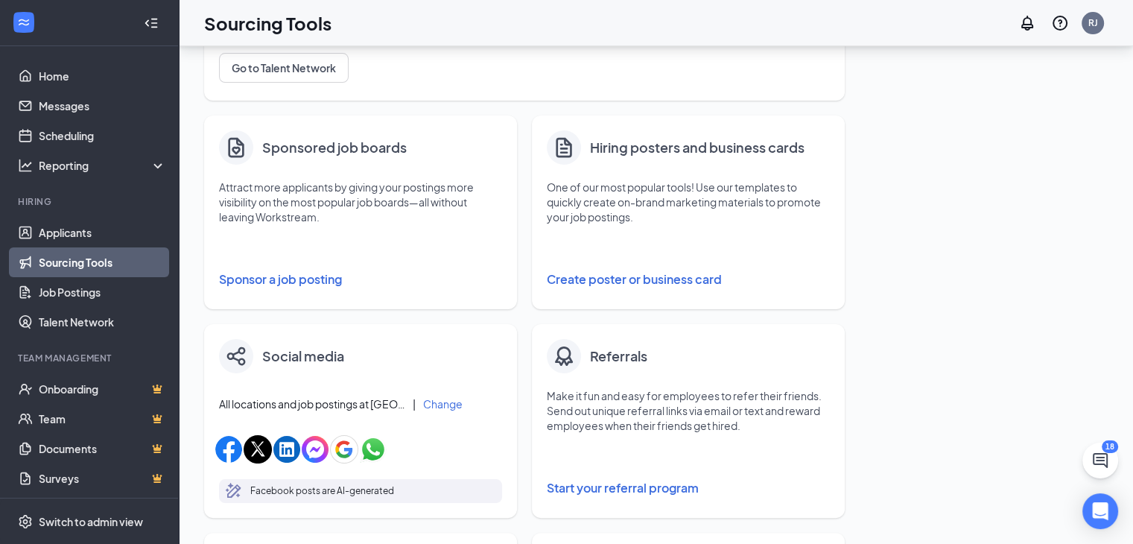
scroll to position [173, 0]
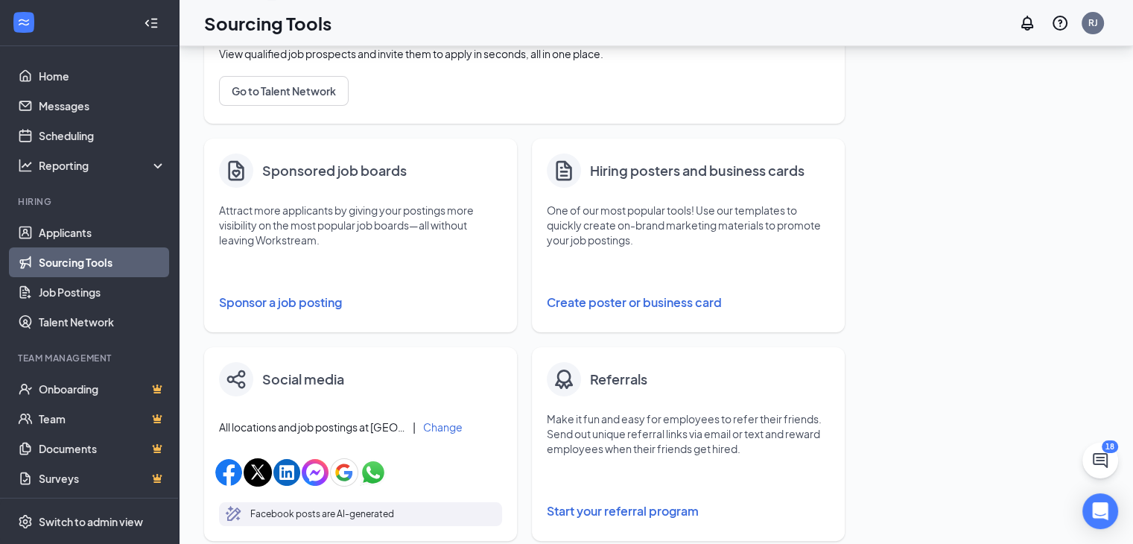
click at [273, 302] on button "Sponsor a job posting" at bounding box center [360, 303] width 283 height 30
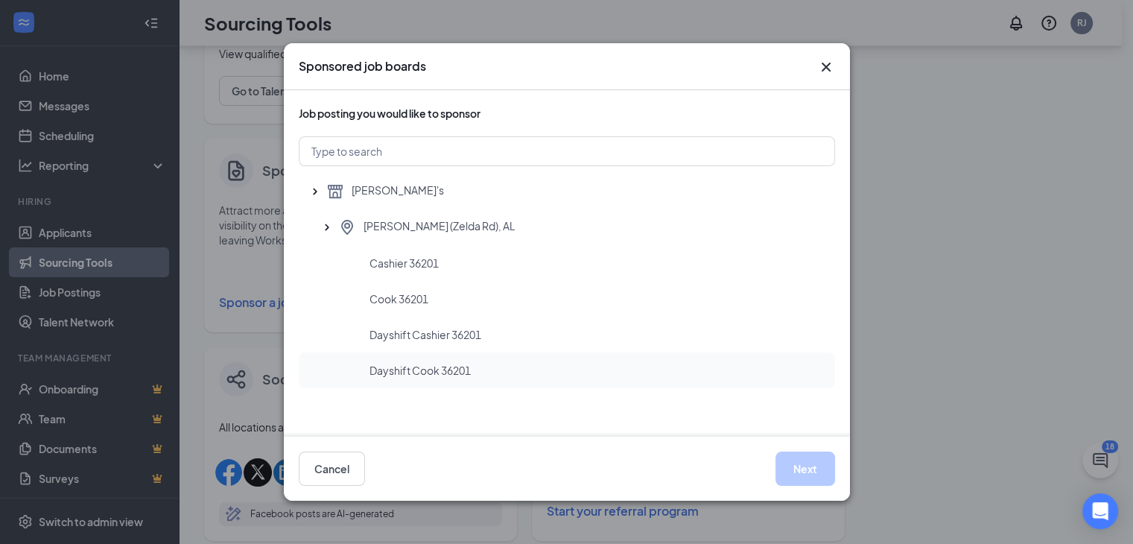
click at [452, 373] on span "Dayshift Cook 36201" at bounding box center [419, 370] width 101 height 15
click at [804, 470] on button "Next" at bounding box center [805, 468] width 60 height 34
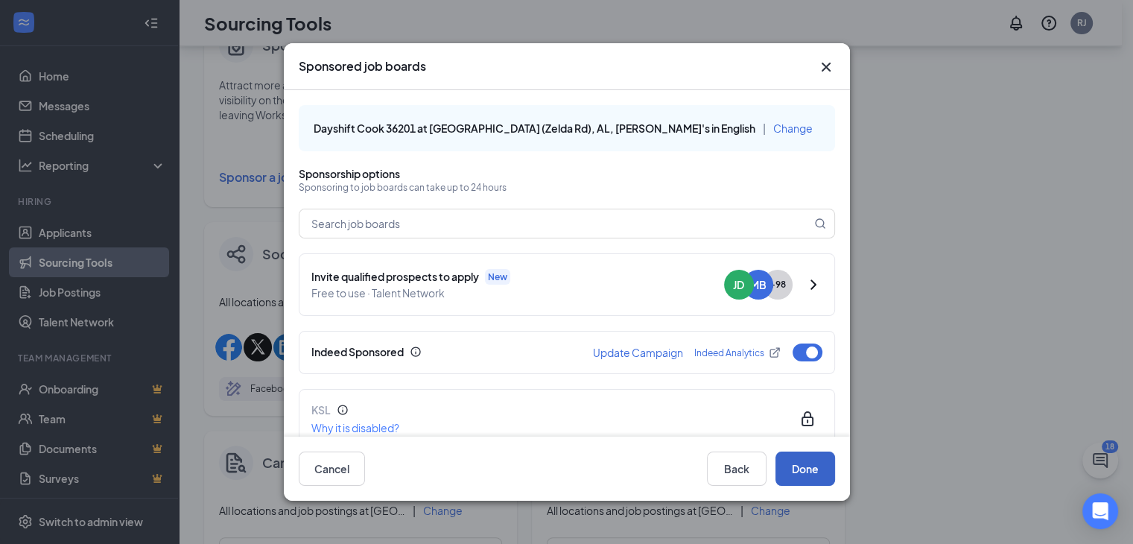
click at [795, 469] on button "Done" at bounding box center [805, 468] width 60 height 34
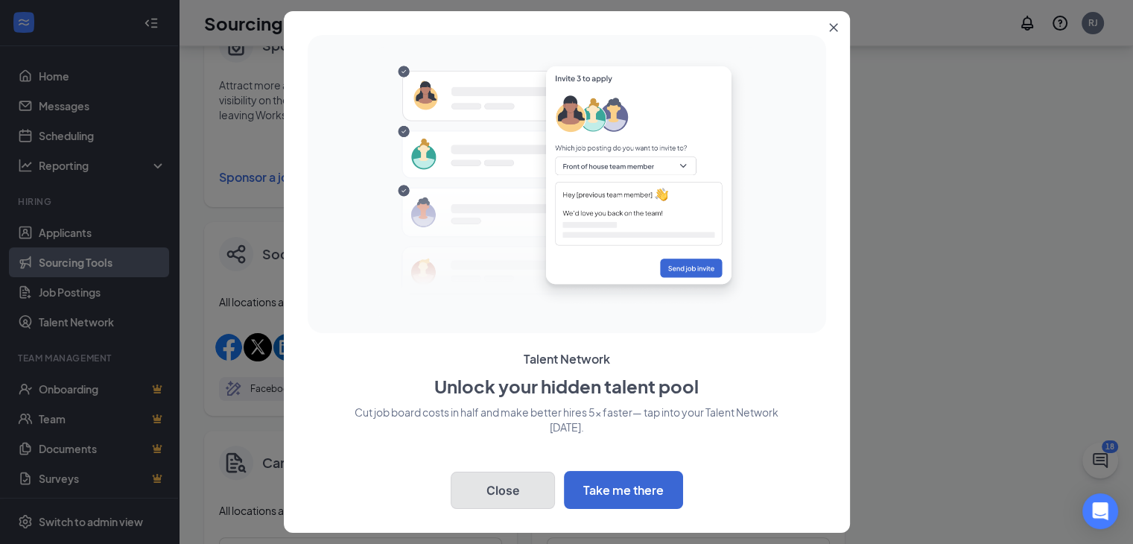
click at [477, 492] on button "Close" at bounding box center [503, 489] width 104 height 37
